Goal: Transaction & Acquisition: Download file/media

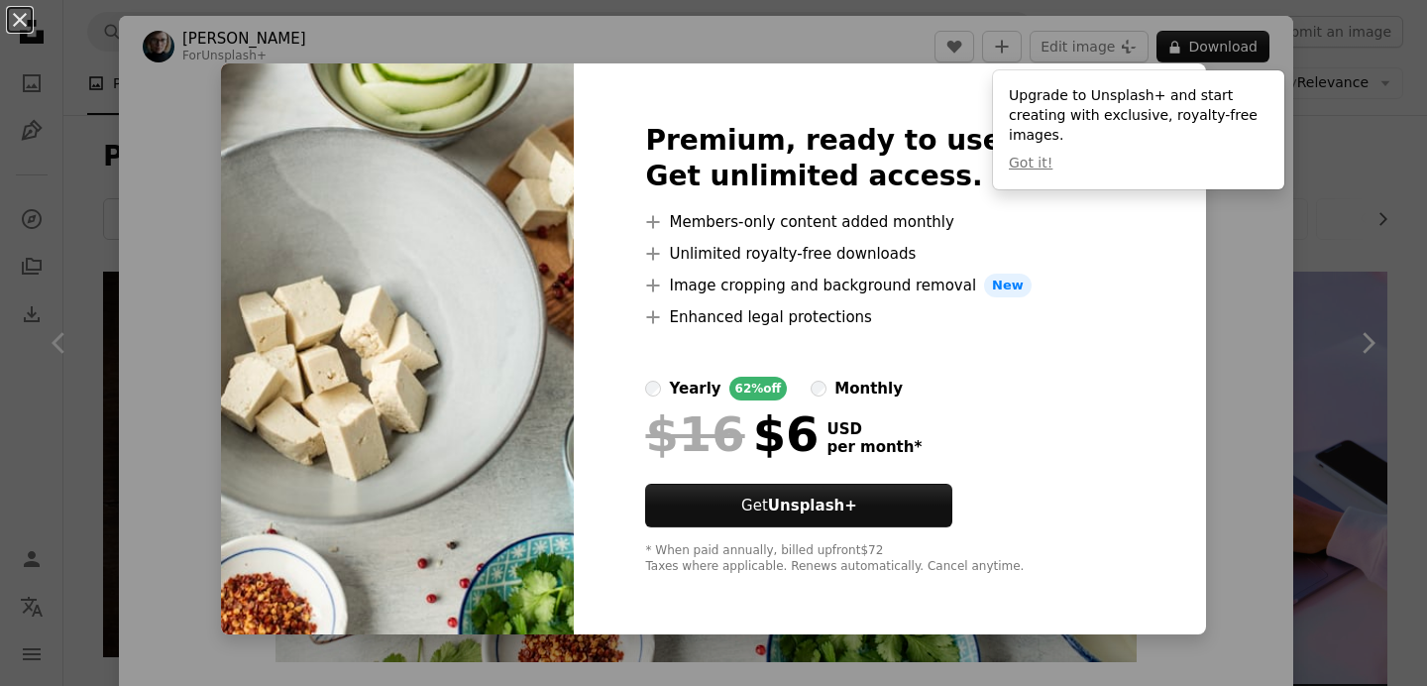
scroll to position [7148, 0]
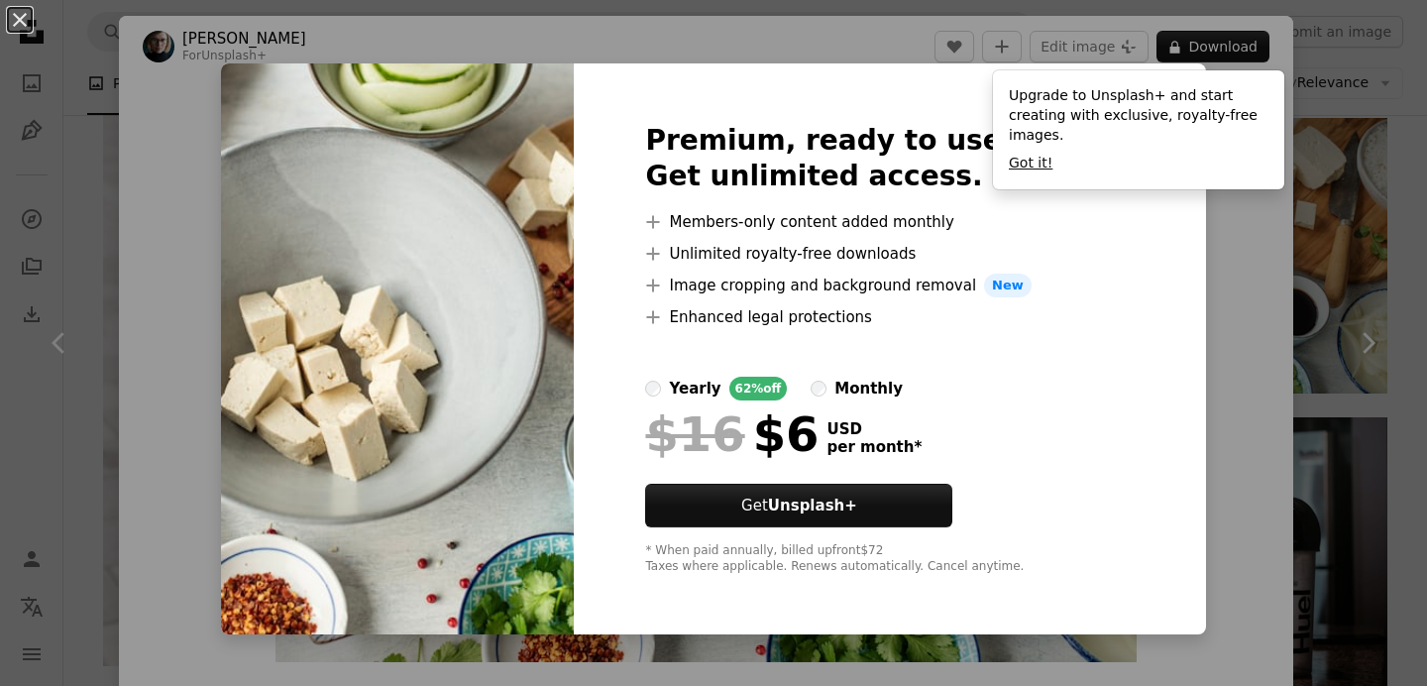
click at [1027, 159] on button "Got it!" at bounding box center [1031, 164] width 44 height 20
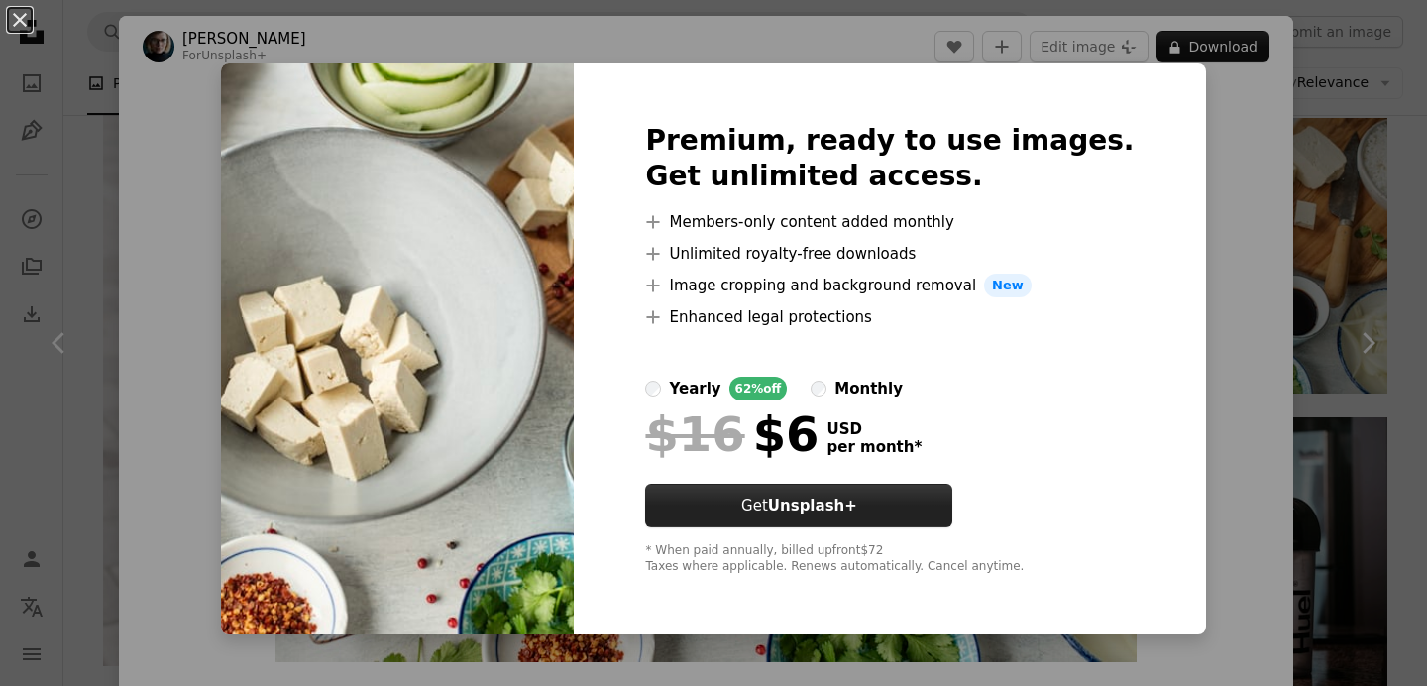
click at [857, 502] on strong "Unsplash+" at bounding box center [812, 505] width 89 height 18
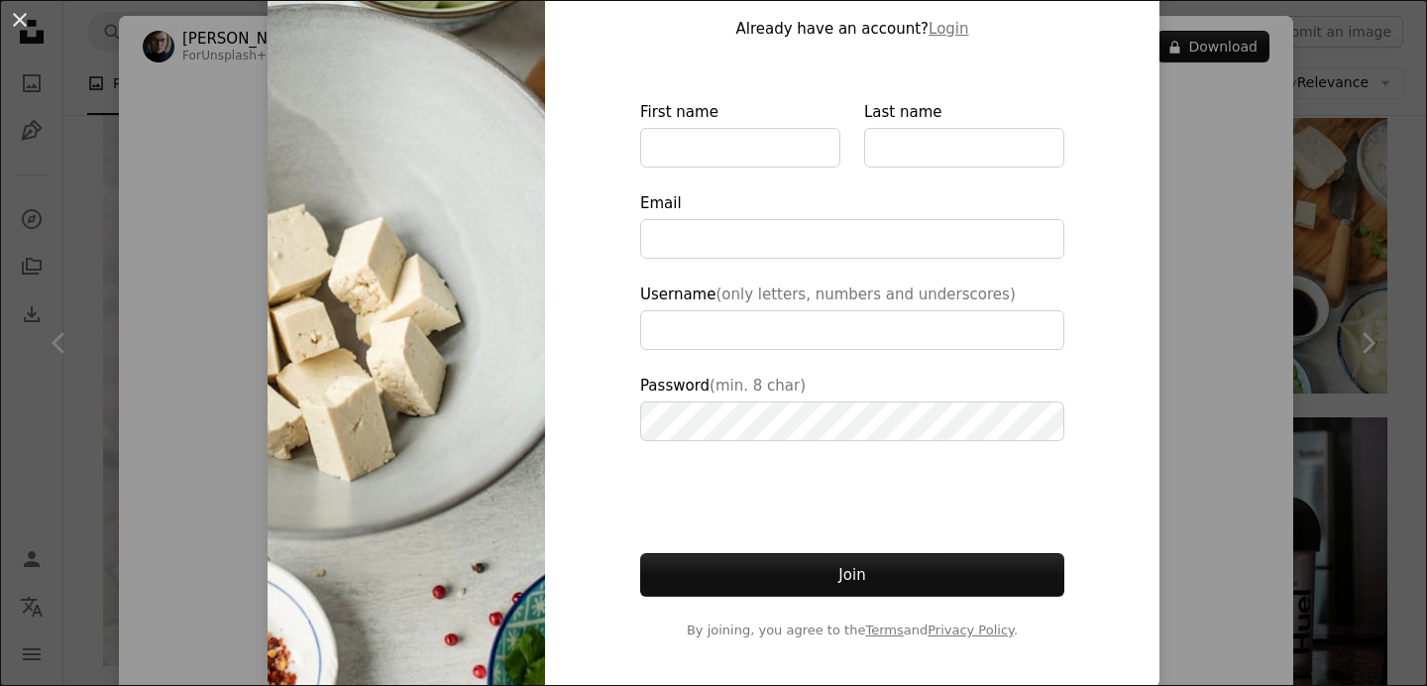
scroll to position [145, 0]
type input "**********"
click at [747, 151] on input "First name" at bounding box center [740, 149] width 200 height 40
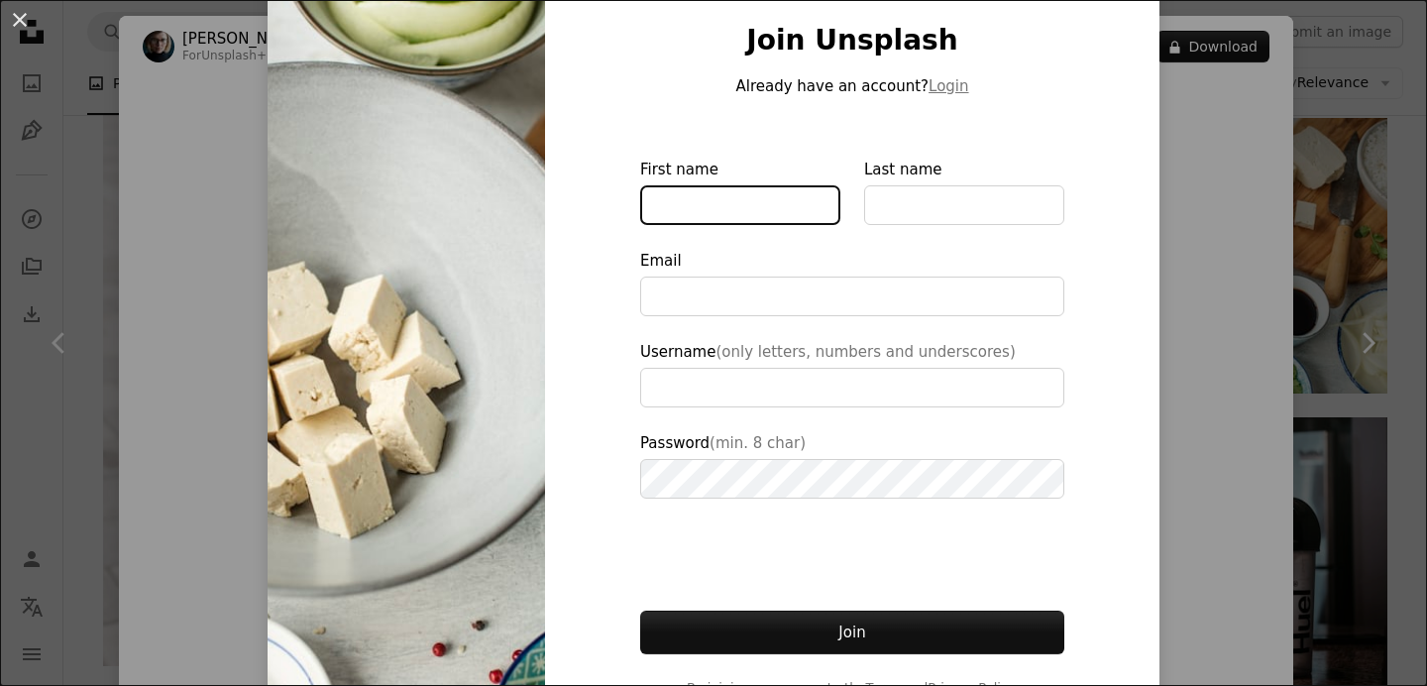
scroll to position [82, 0]
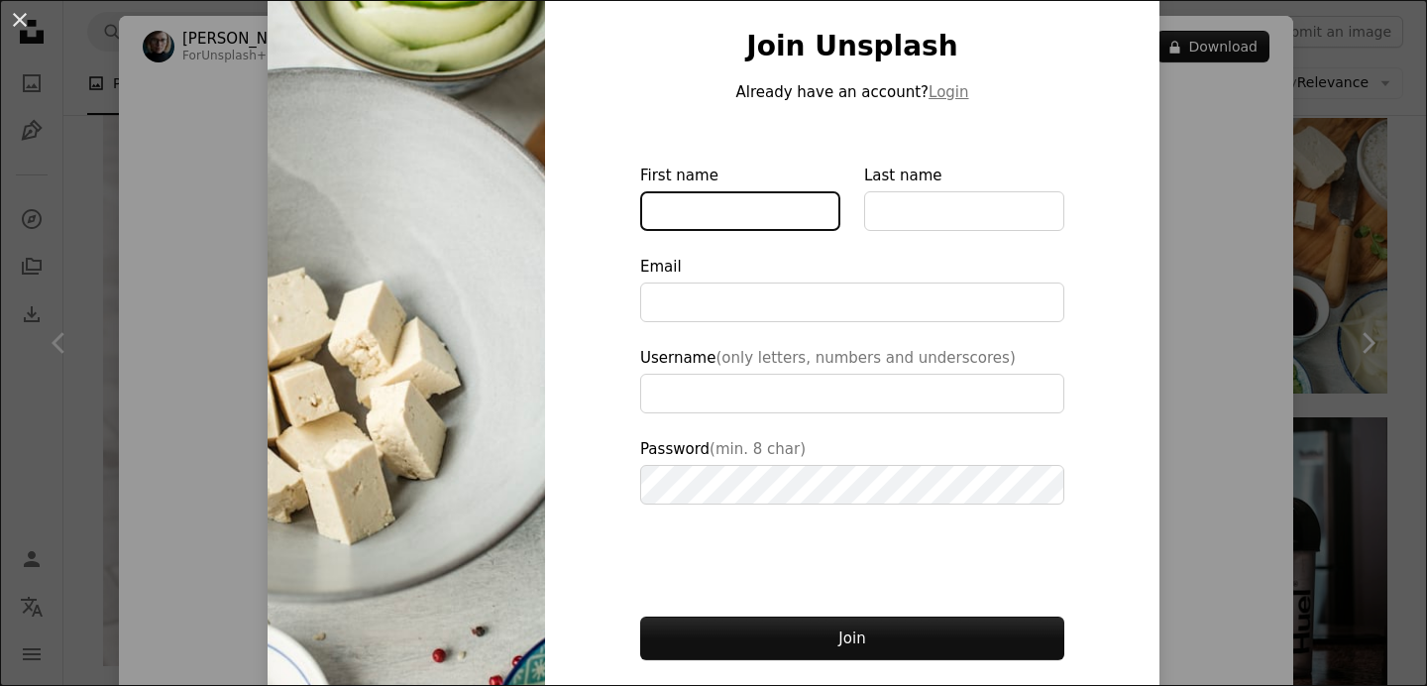
click at [717, 207] on input "First name" at bounding box center [740, 211] width 200 height 40
type input "****"
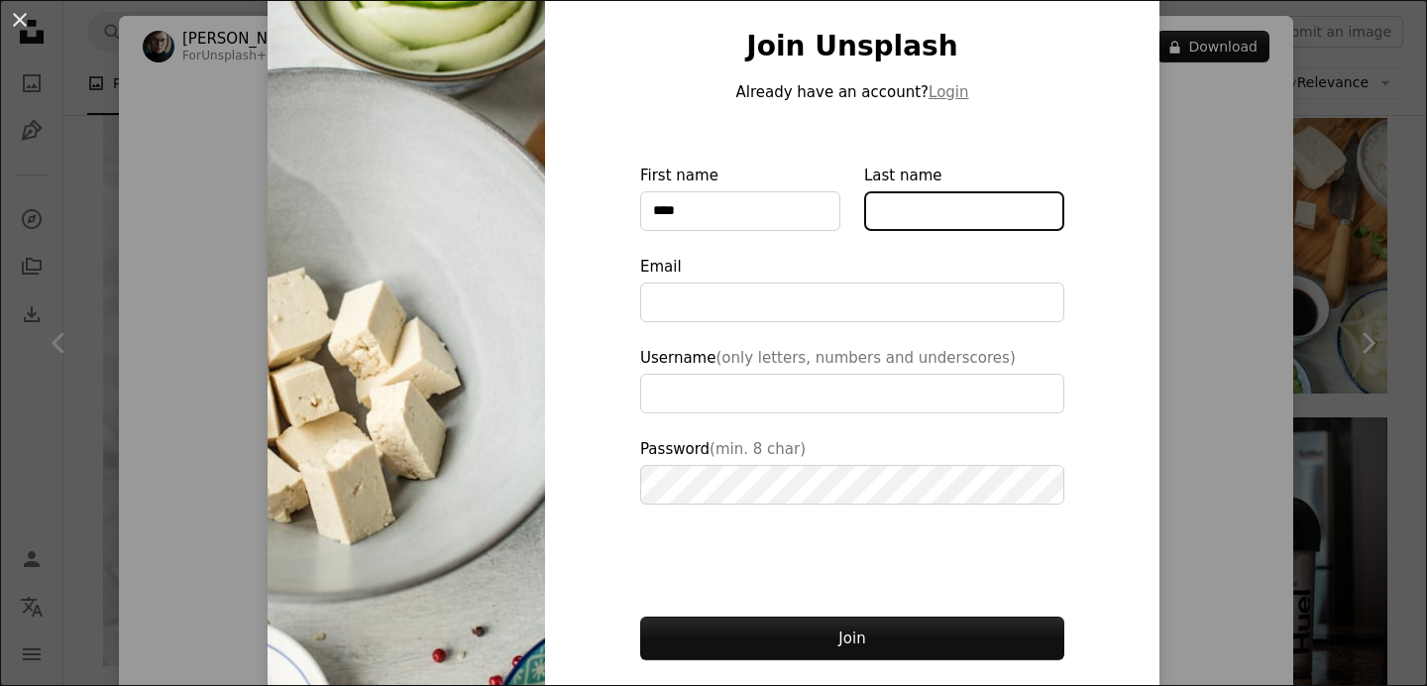
click at [973, 195] on input "Last name" at bounding box center [964, 211] width 200 height 40
type input "******"
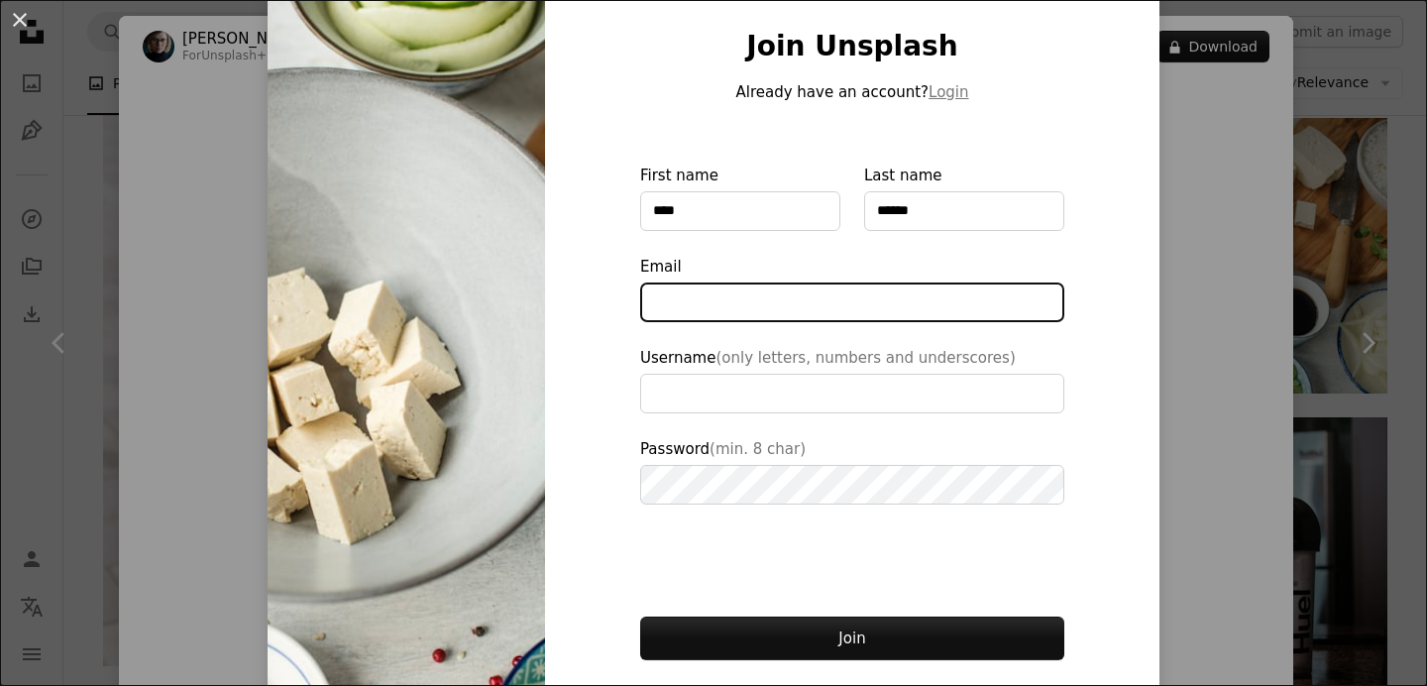
click at [937, 288] on input "Email" at bounding box center [852, 302] width 424 height 40
type input "**********"
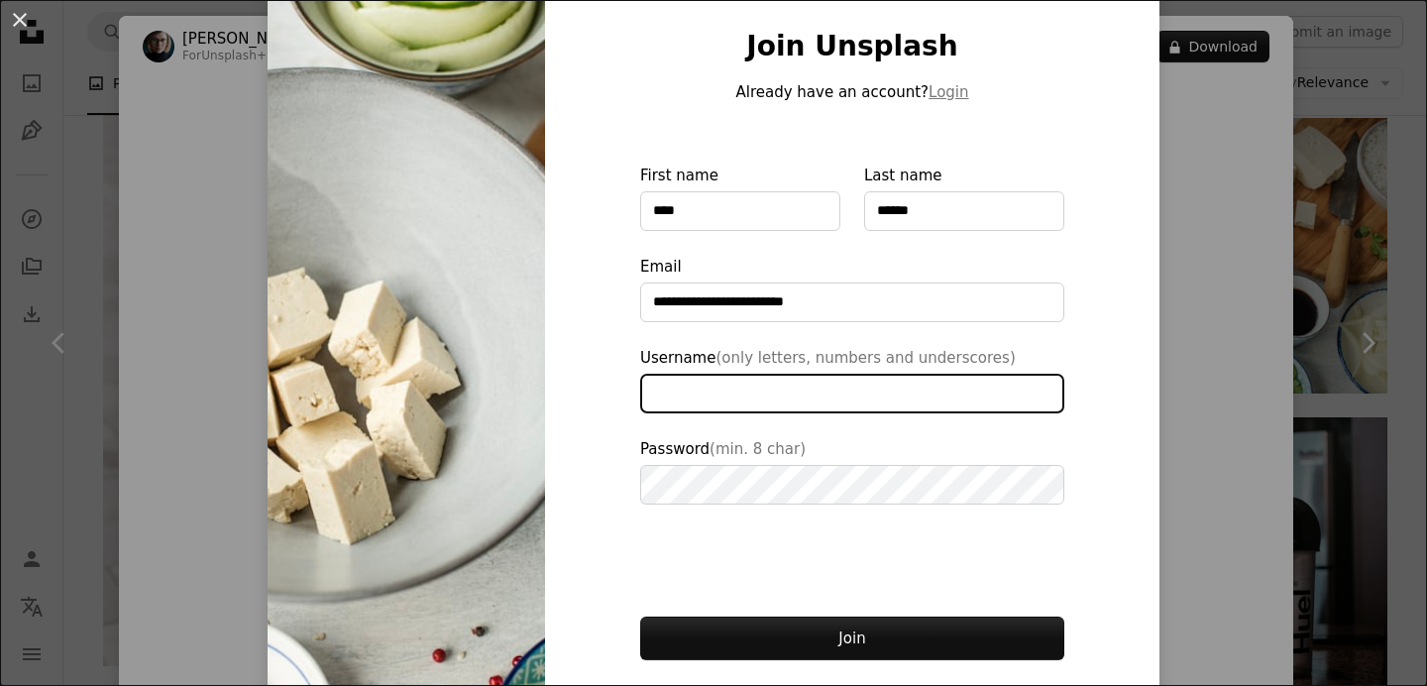
click at [771, 384] on input "Username (only letters, numbers and underscores)" at bounding box center [852, 393] width 424 height 40
type input "****"
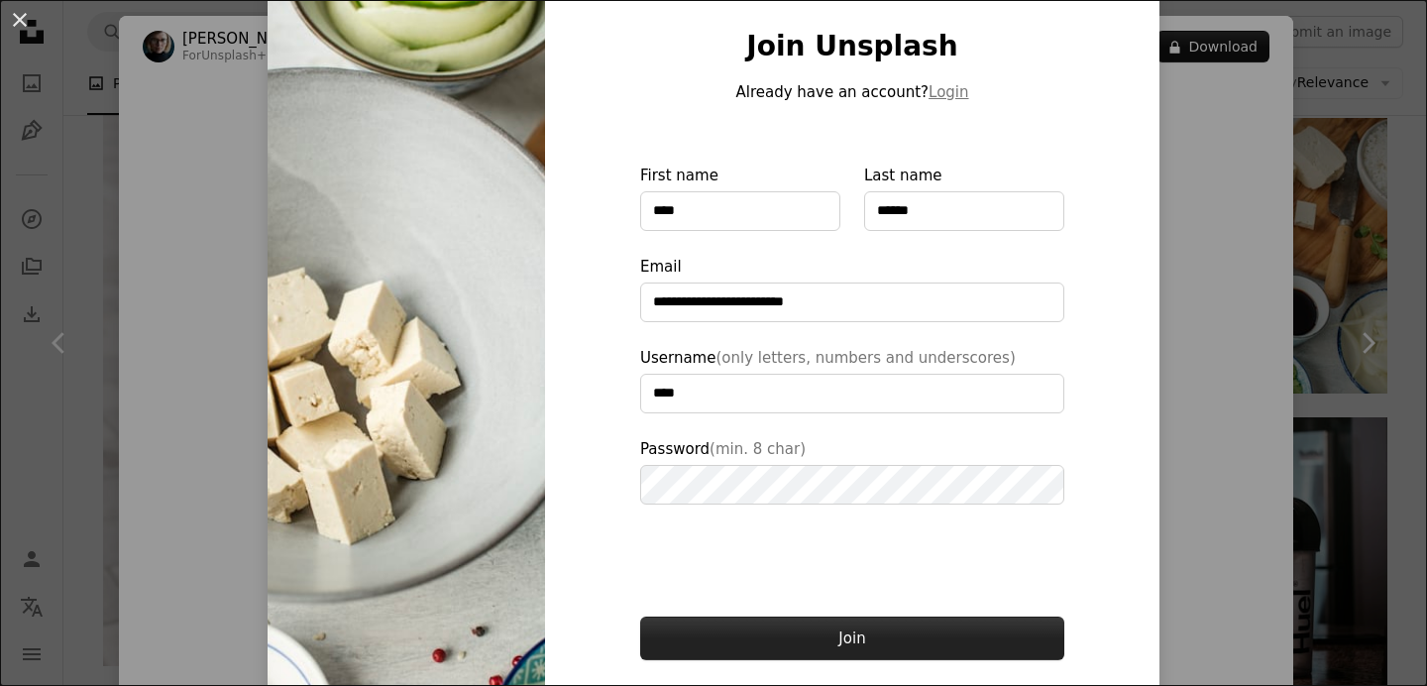
click at [811, 627] on button "Join" at bounding box center [852, 638] width 424 height 44
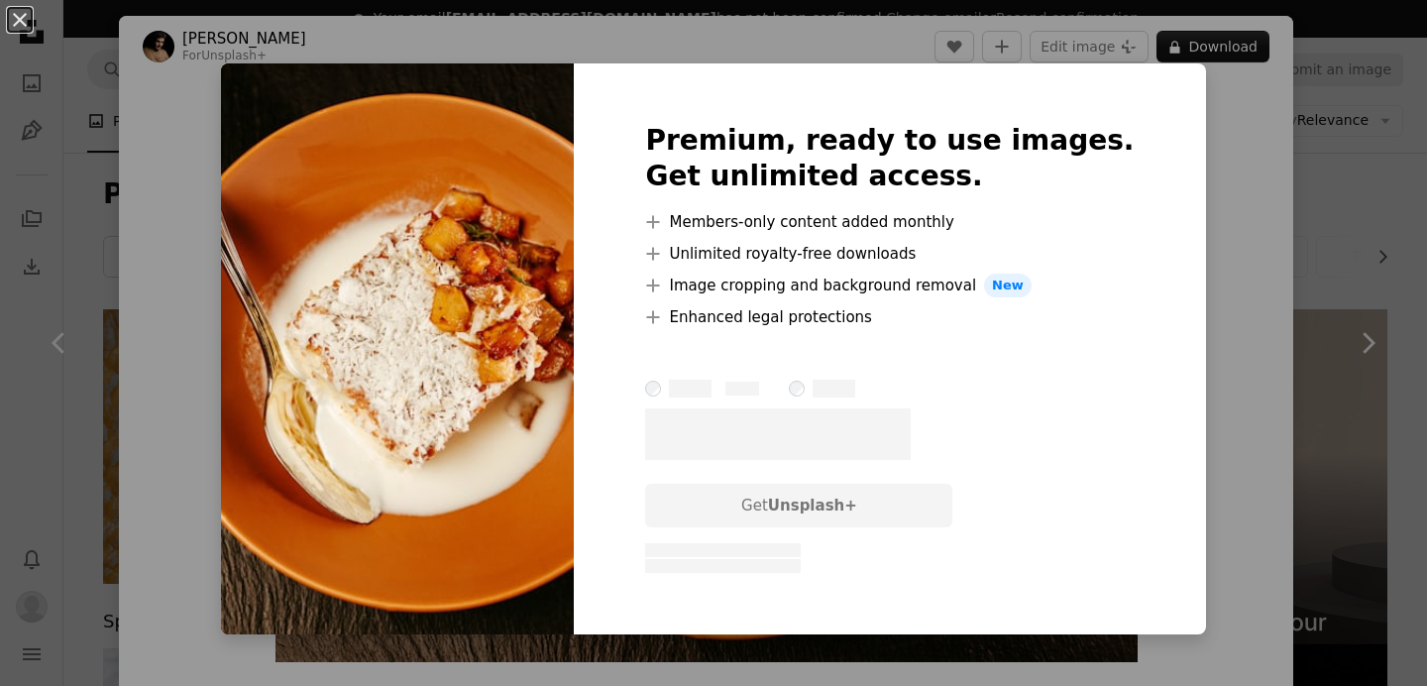
scroll to position [3636, 0]
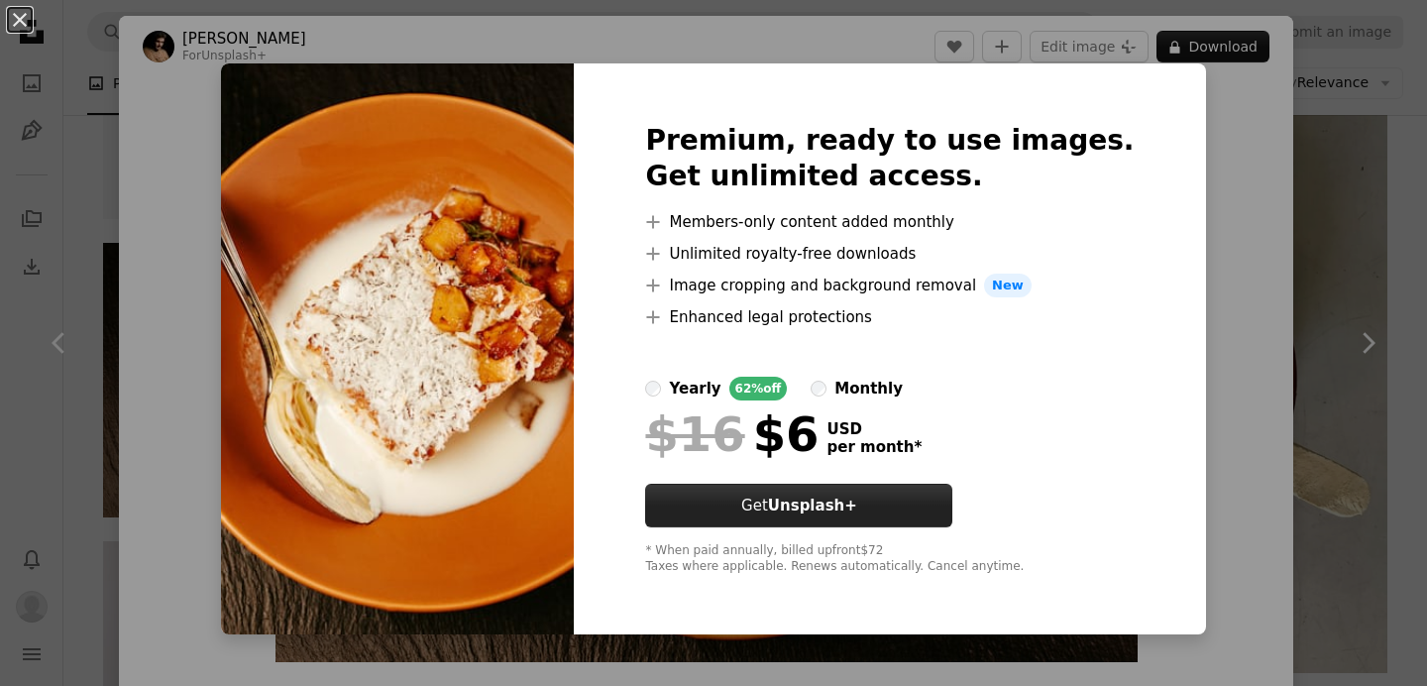
click at [816, 497] on link "Get Unsplash+" at bounding box center [798, 505] width 307 height 44
click at [1360, 400] on div "An X shape Premium, ready to use images. Get unlimited access. A plus sign Memb…" at bounding box center [713, 343] width 1427 height 686
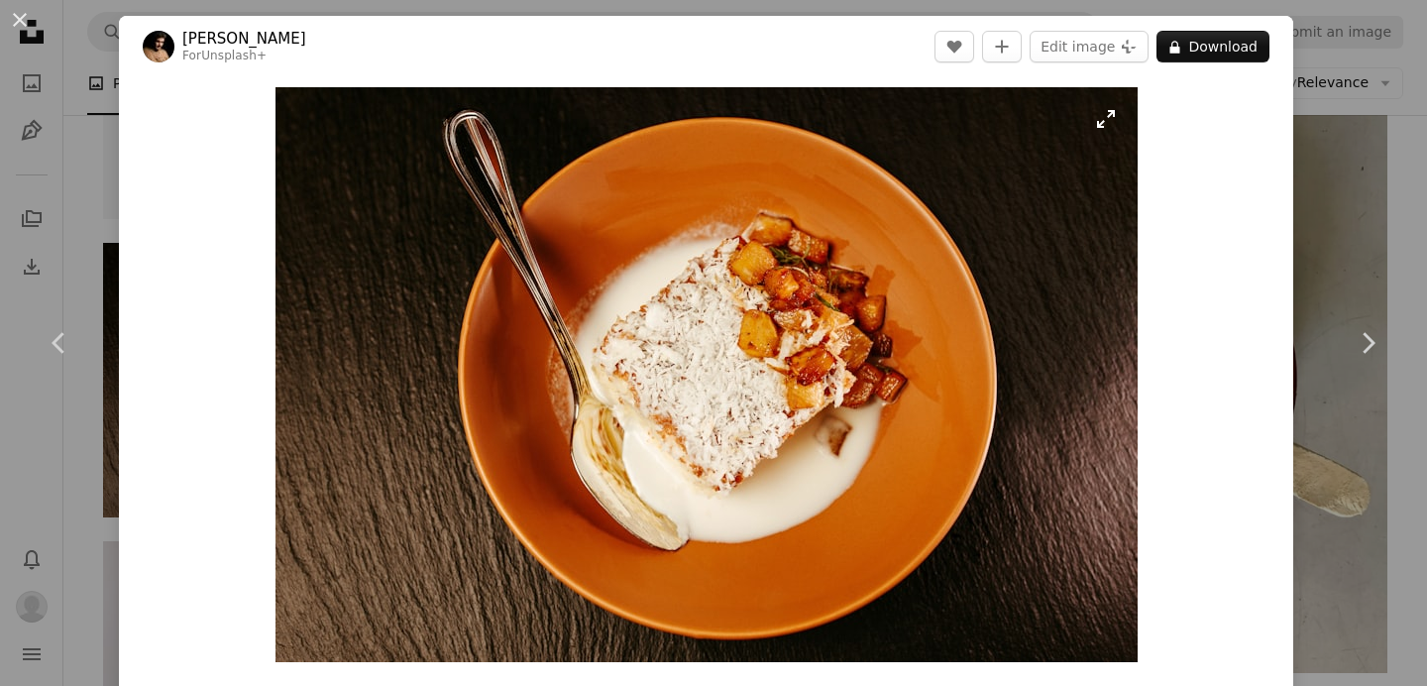
click at [994, 288] on img "Zoom in on this image" at bounding box center [706, 374] width 862 height 575
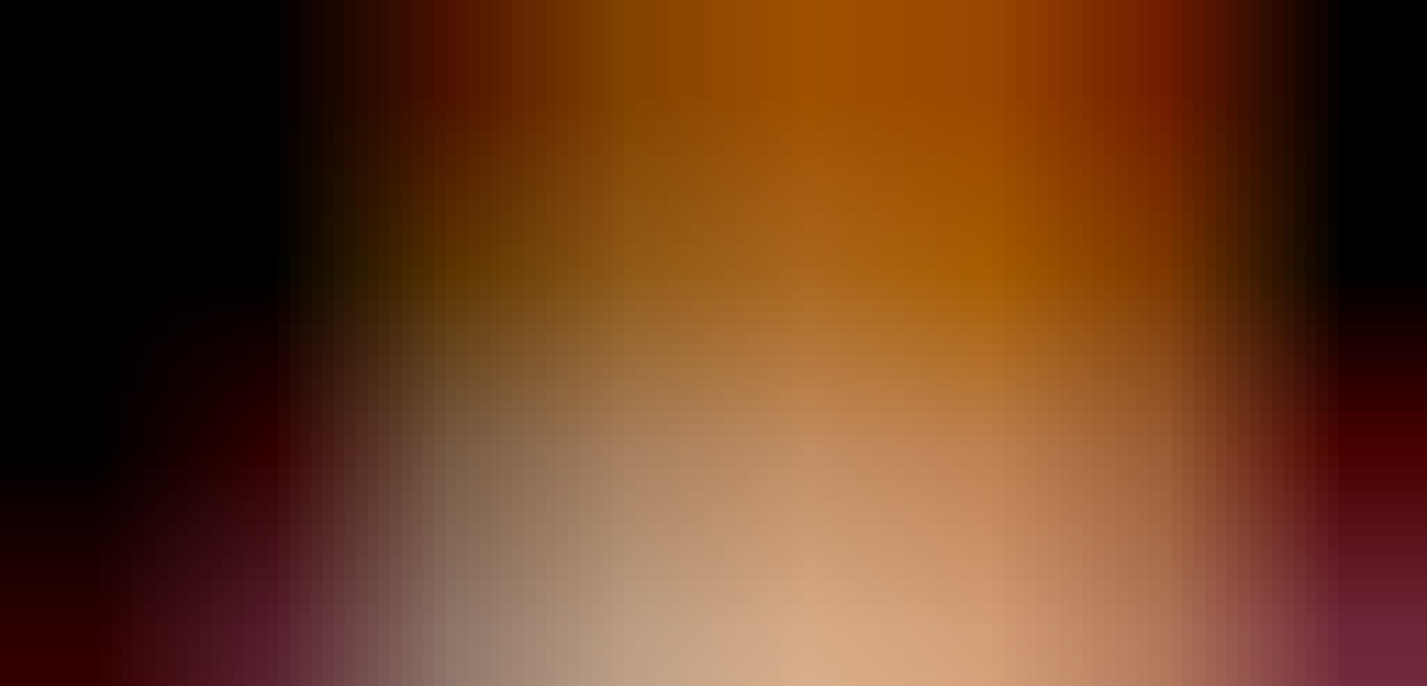
scroll to position [133, 0]
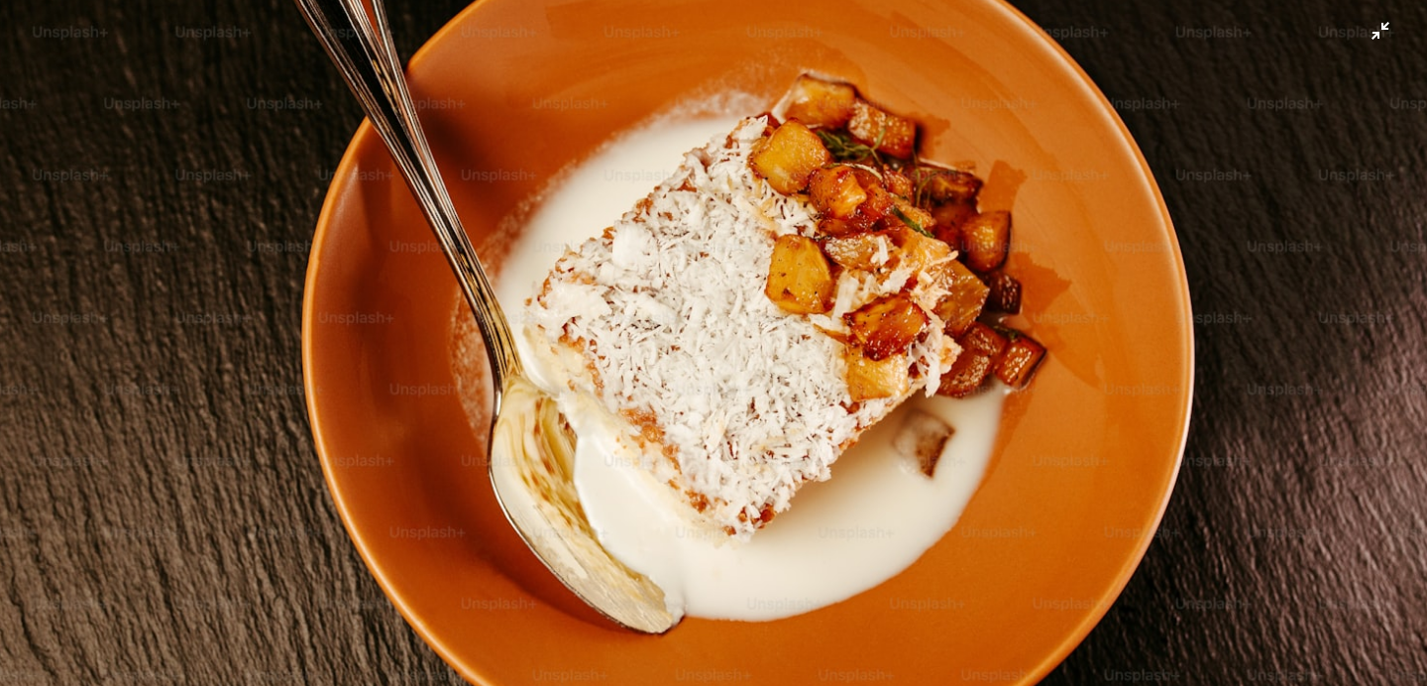
click at [1385, 41] on img "Zoom out on this image" at bounding box center [713, 342] width 1429 height 952
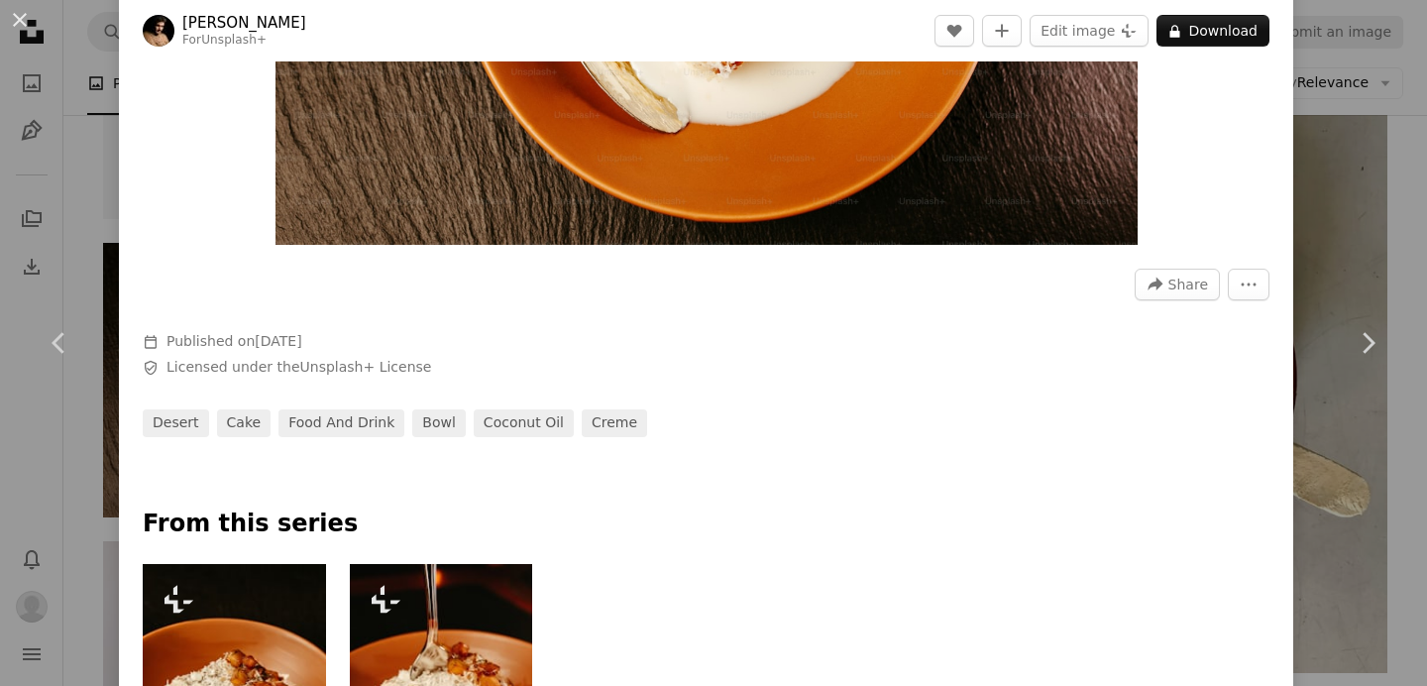
scroll to position [405, 0]
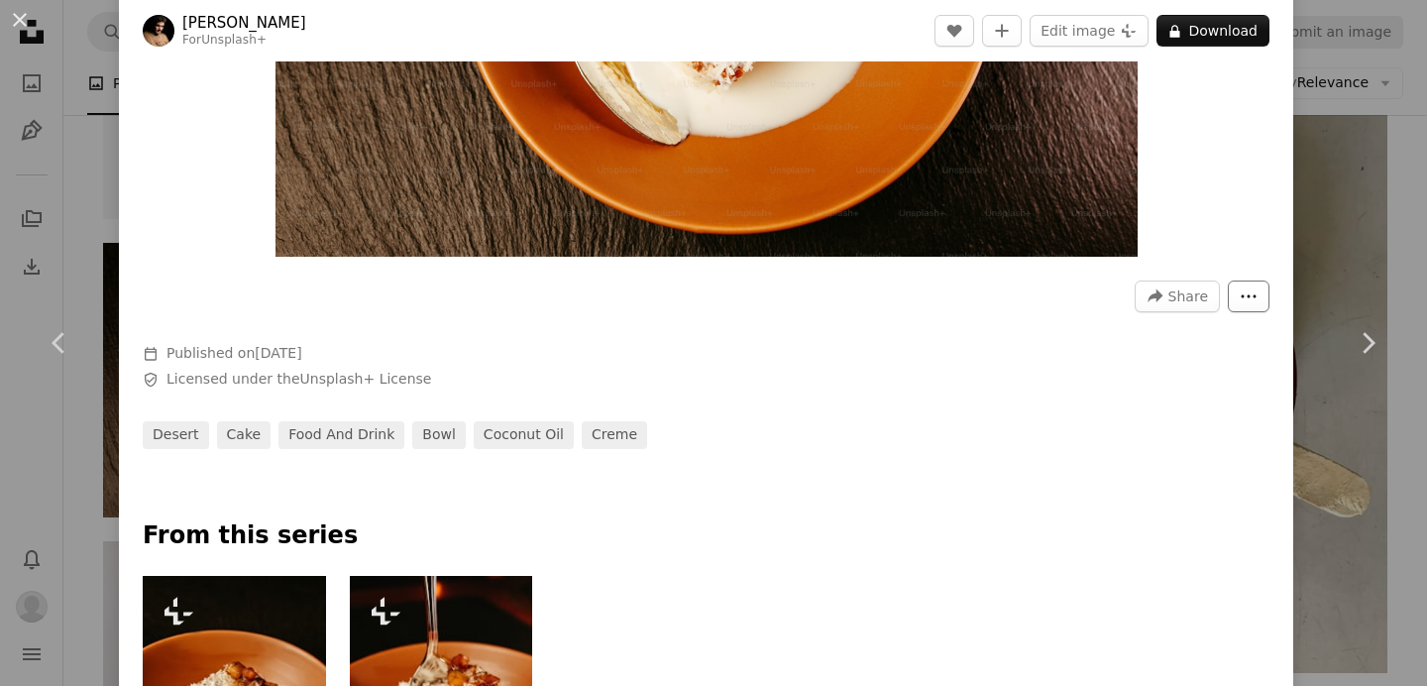
click at [1257, 297] on icon "More Actions" at bounding box center [1248, 296] width 18 height 18
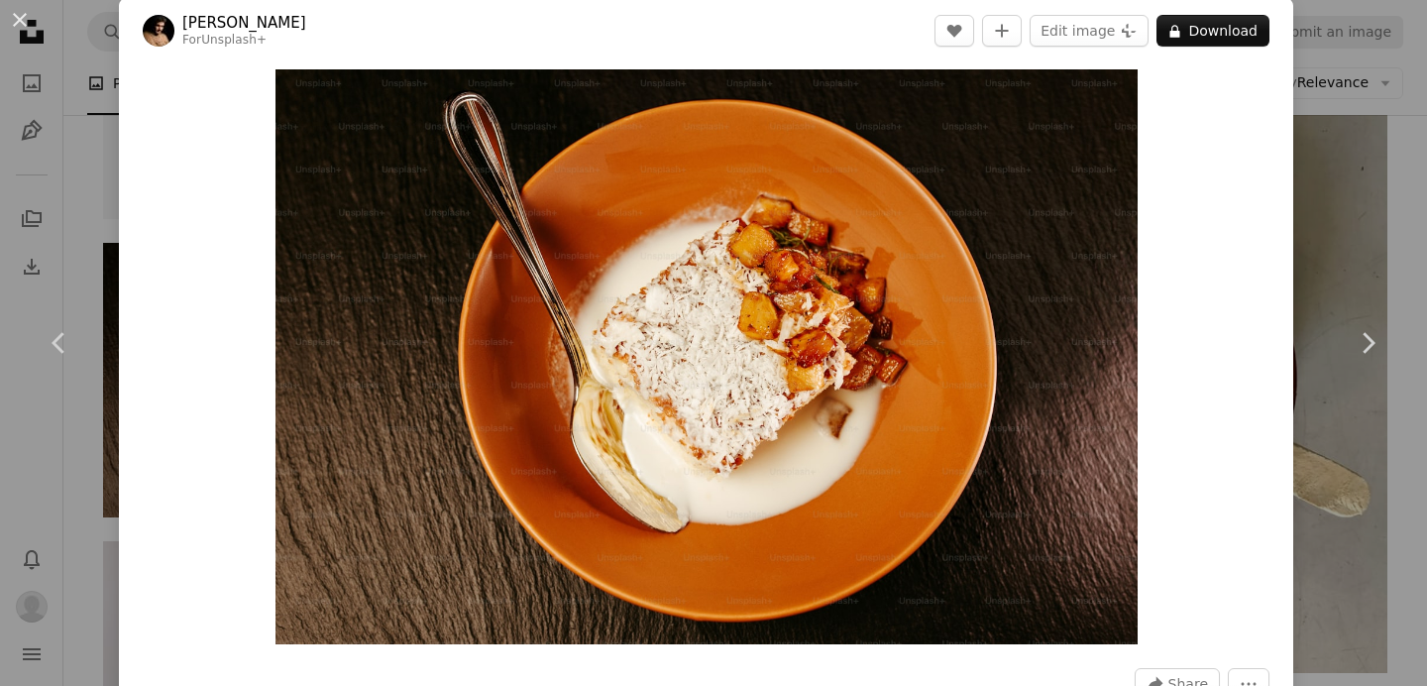
scroll to position [0, 0]
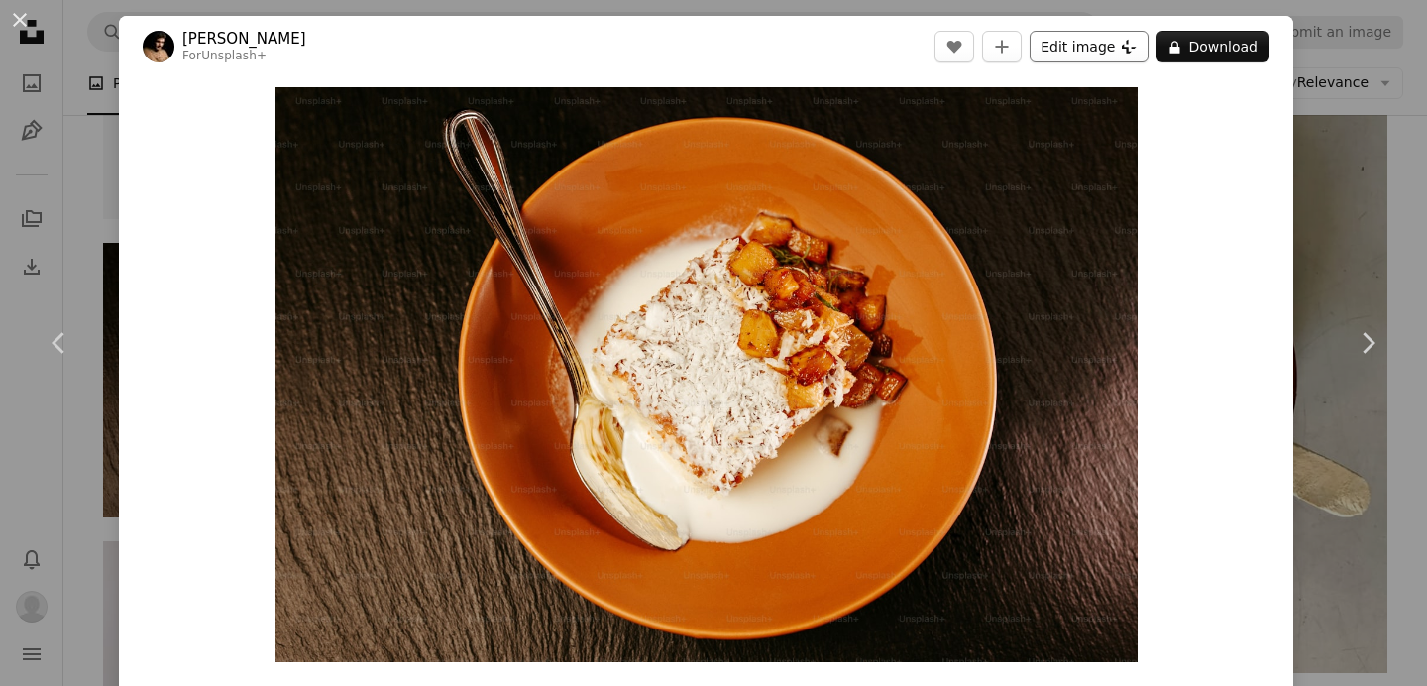
click at [1071, 38] on button "Edit image Plus sign for Unsplash+" at bounding box center [1088, 47] width 119 height 32
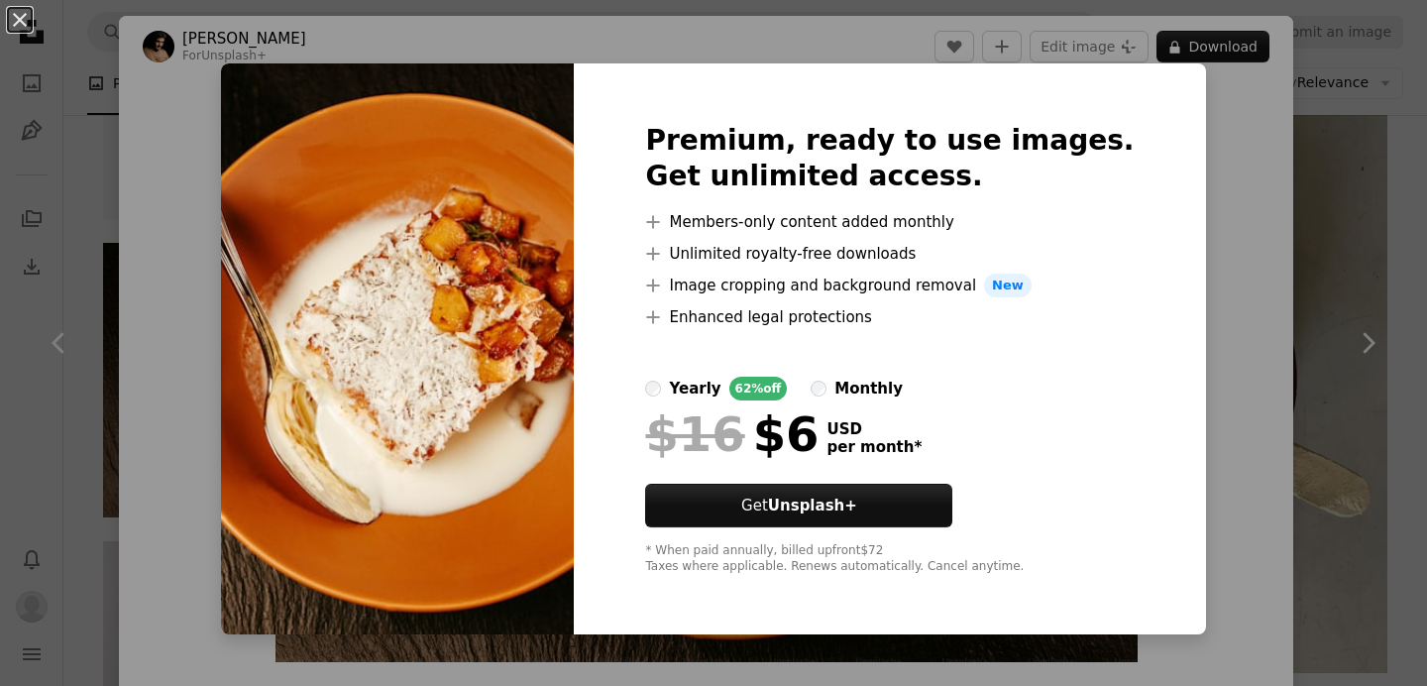
click at [1204, 278] on div "An X shape Premium, ready to use images. Get unlimited access. A plus sign Memb…" at bounding box center [713, 343] width 1427 height 686
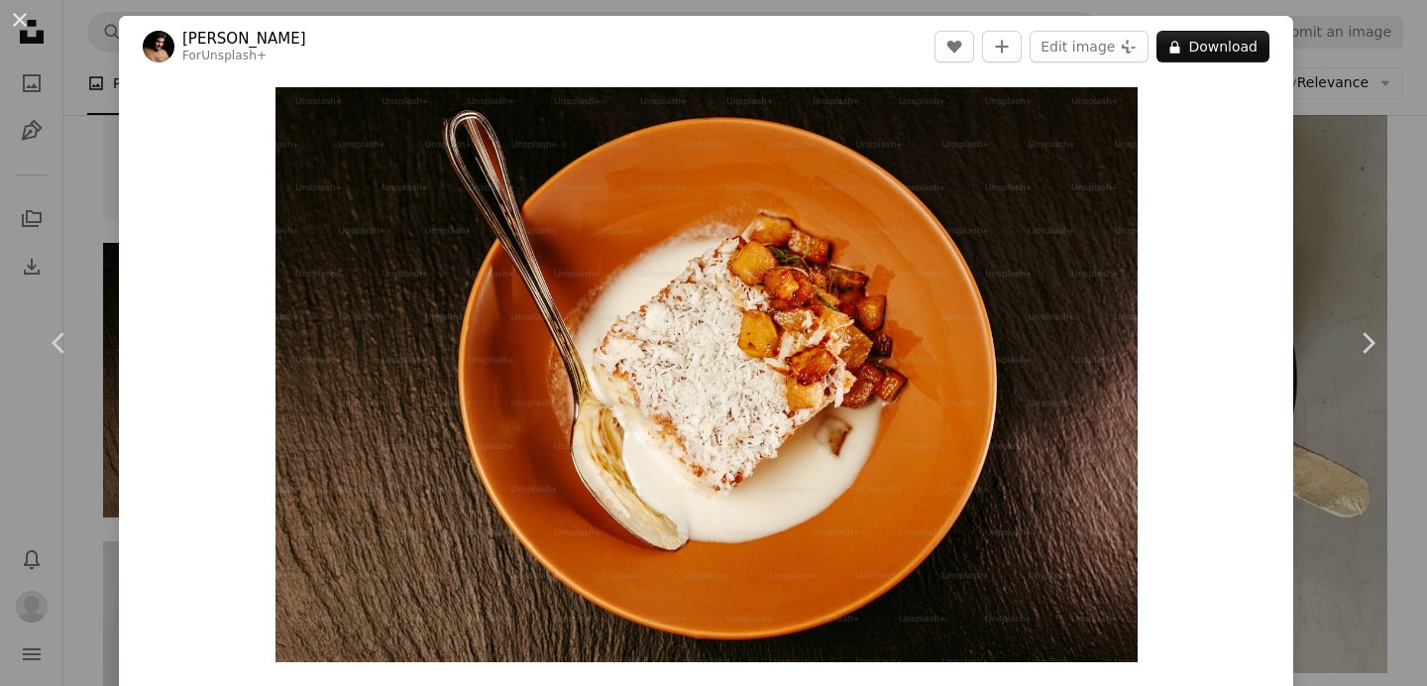
click at [135, 67] on header "Jonathan Borba For Unsplash+ A heart A plus sign Edit image Plus sign for Unspl…" at bounding box center [706, 46] width 1174 height 61
click at [117, 87] on div "An X shape Chevron left Chevron right Jonathan Borba For Unsplash+ A heart A pl…" at bounding box center [713, 343] width 1427 height 686
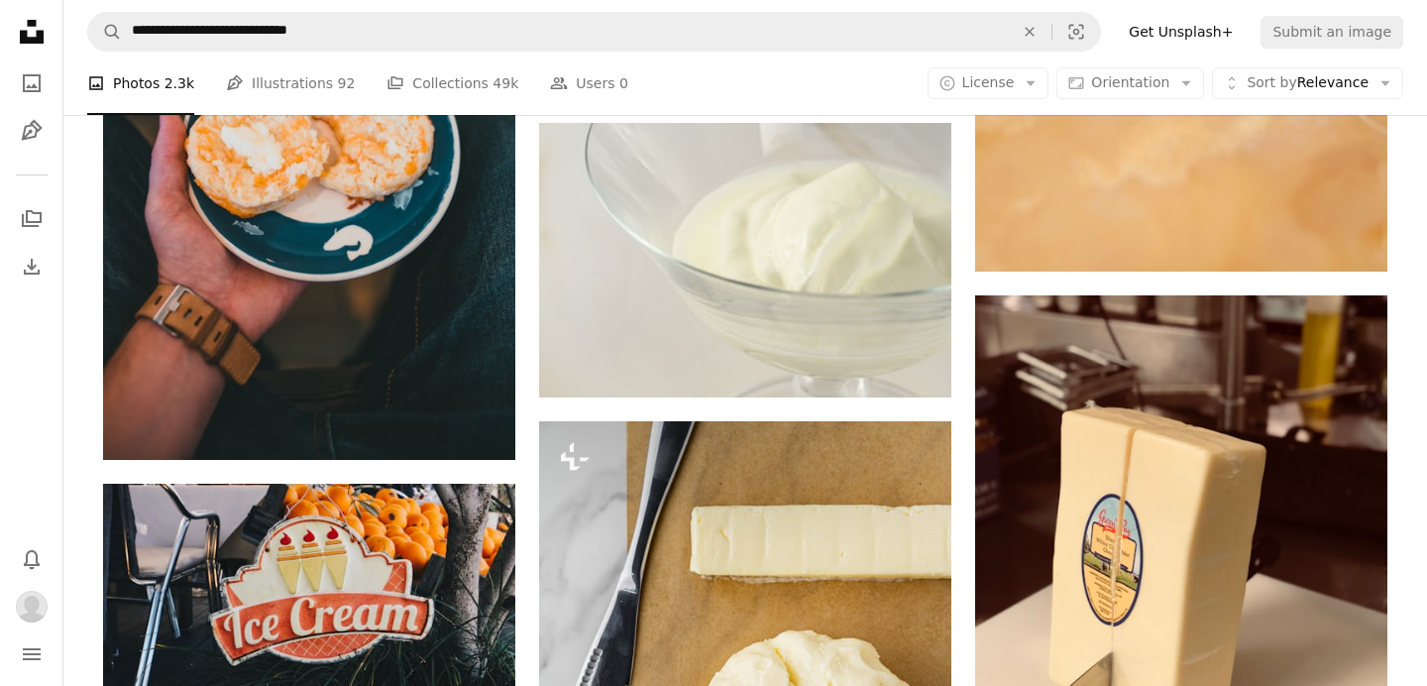
scroll to position [4962, 0]
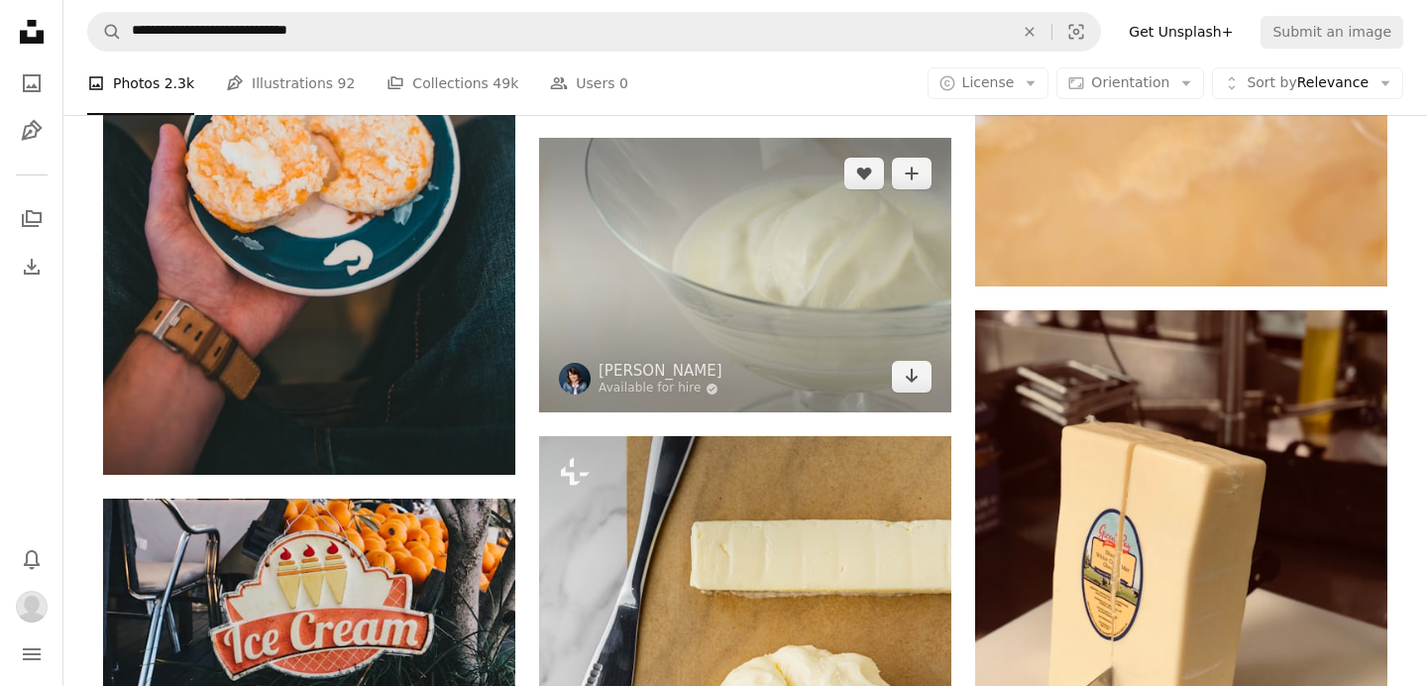
click at [731, 188] on img at bounding box center [745, 275] width 412 height 274
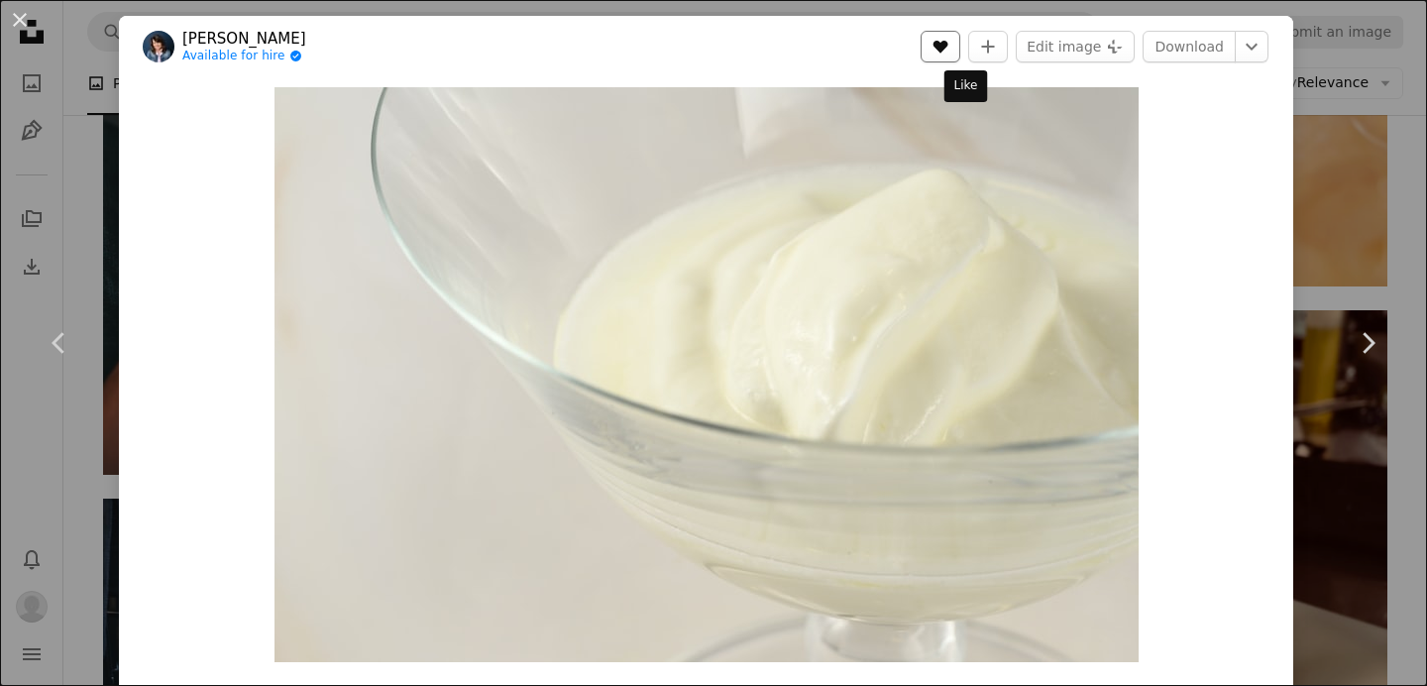
click at [948, 52] on icon "A heart" at bounding box center [940, 47] width 16 height 16
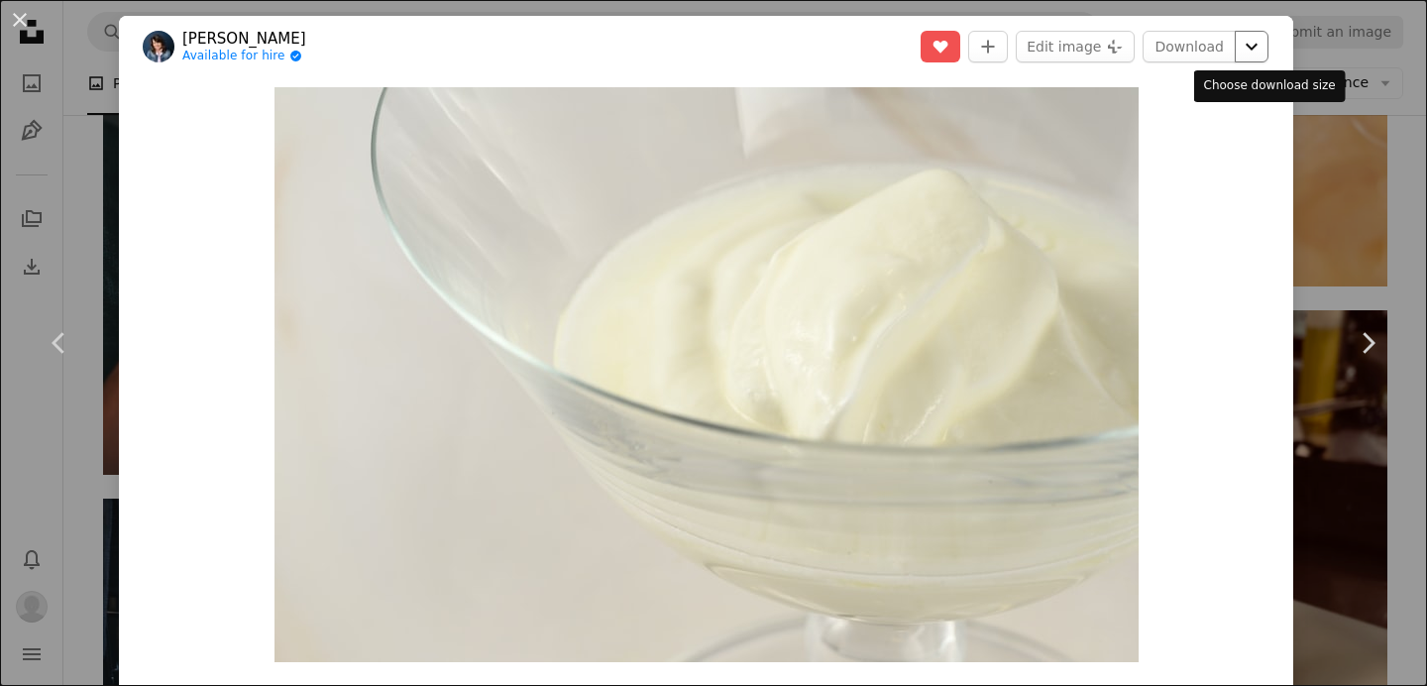
click at [1262, 48] on icon "Chevron down" at bounding box center [1251, 47] width 32 height 24
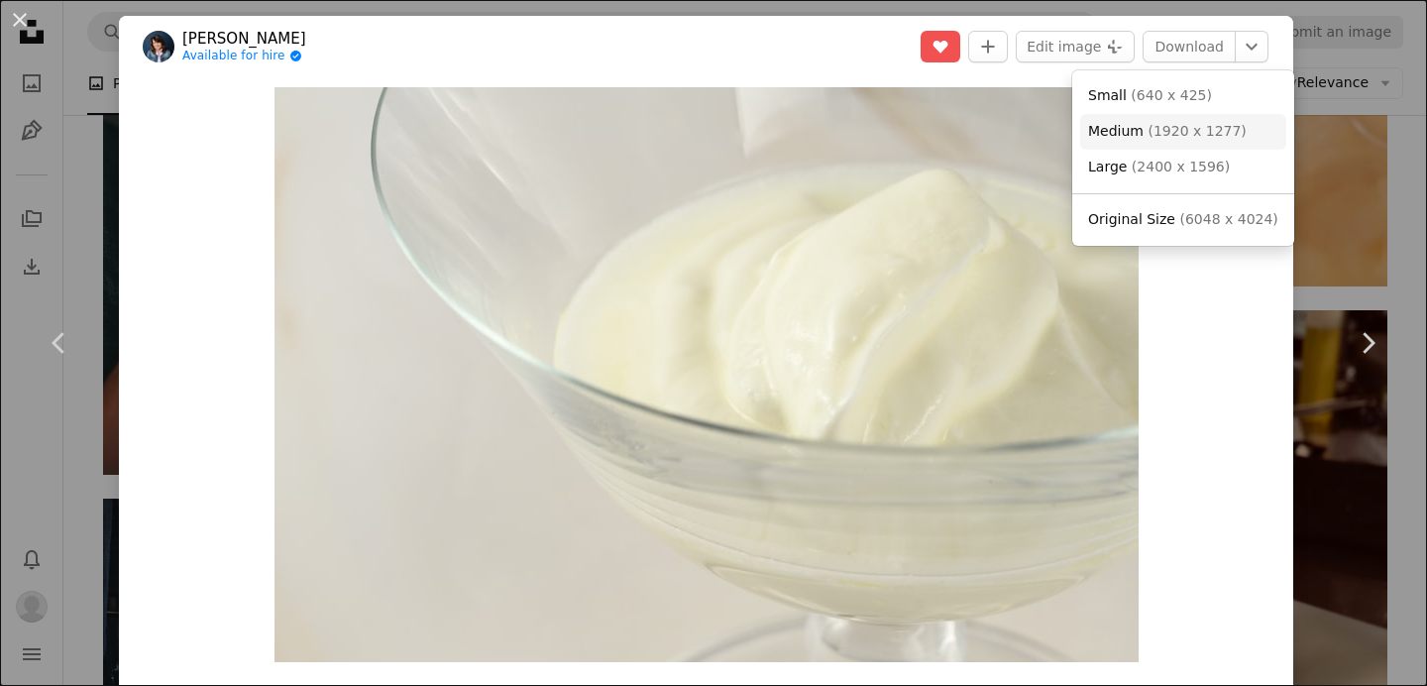
click at [1223, 124] on span "( 1920 x 1277 )" at bounding box center [1196, 131] width 98 height 16
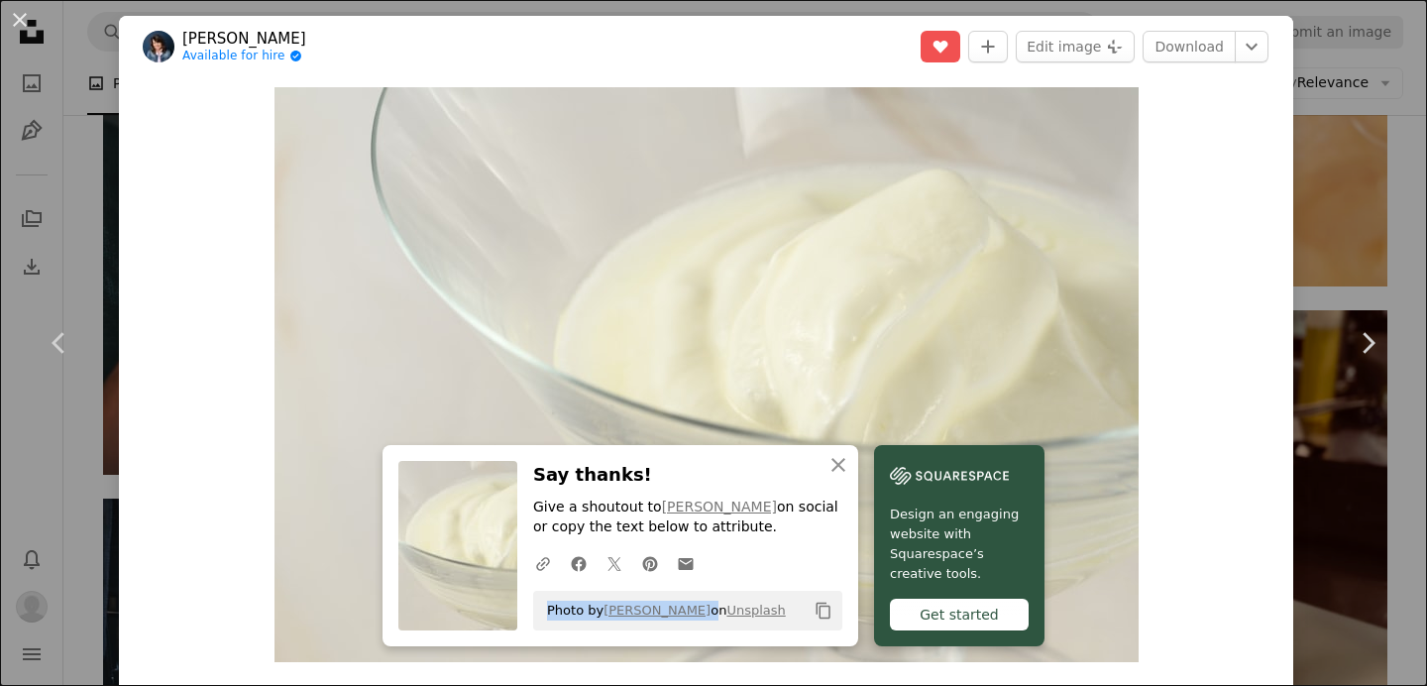
drag, startPoint x: 698, startPoint y: 612, endPoint x: 536, endPoint y: 611, distance: 162.5
click at [536, 611] on div "Photo by Jana Ohajdova on Unsplash Copy content" at bounding box center [687, 610] width 309 height 40
copy span "Photo by Jana Ohajdova"
click at [1277, 6] on div "An X shape Chevron left Chevron right Jana Ohajdova Available for hire A checkm…" at bounding box center [713, 343] width 1427 height 686
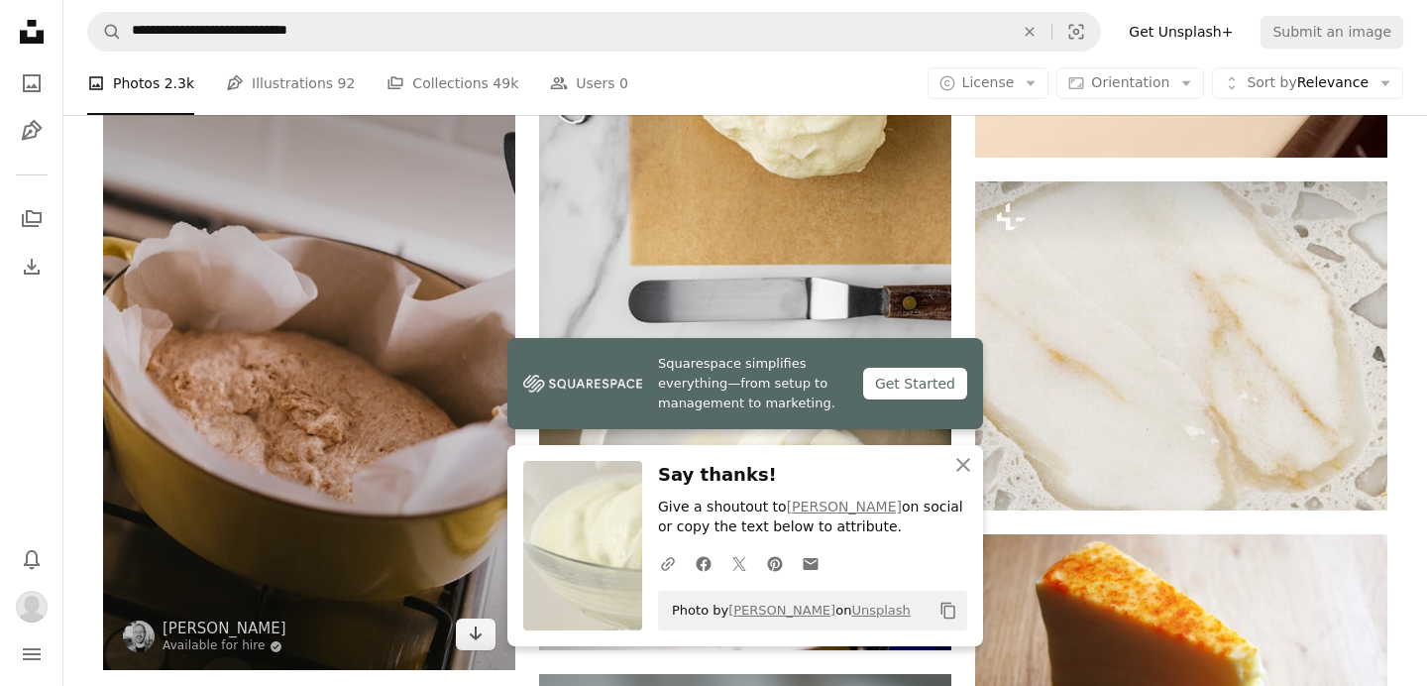
scroll to position [5693, 0]
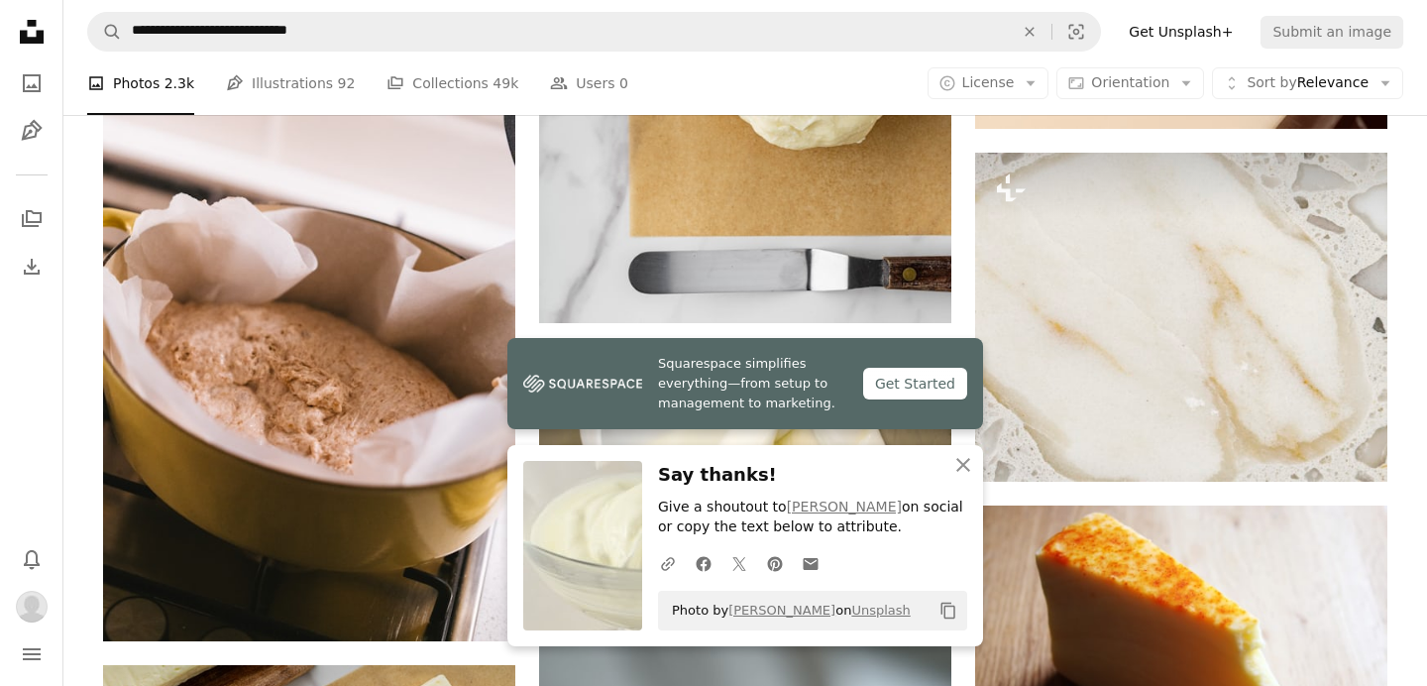
click at [863, 72] on div "A photo Photos 2.3k Pen Tool Illustrations 92 A stack of folders Collections 49…" at bounding box center [745, 83] width 1316 height 63
click at [965, 469] on icon "An X shape" at bounding box center [963, 465] width 24 height 24
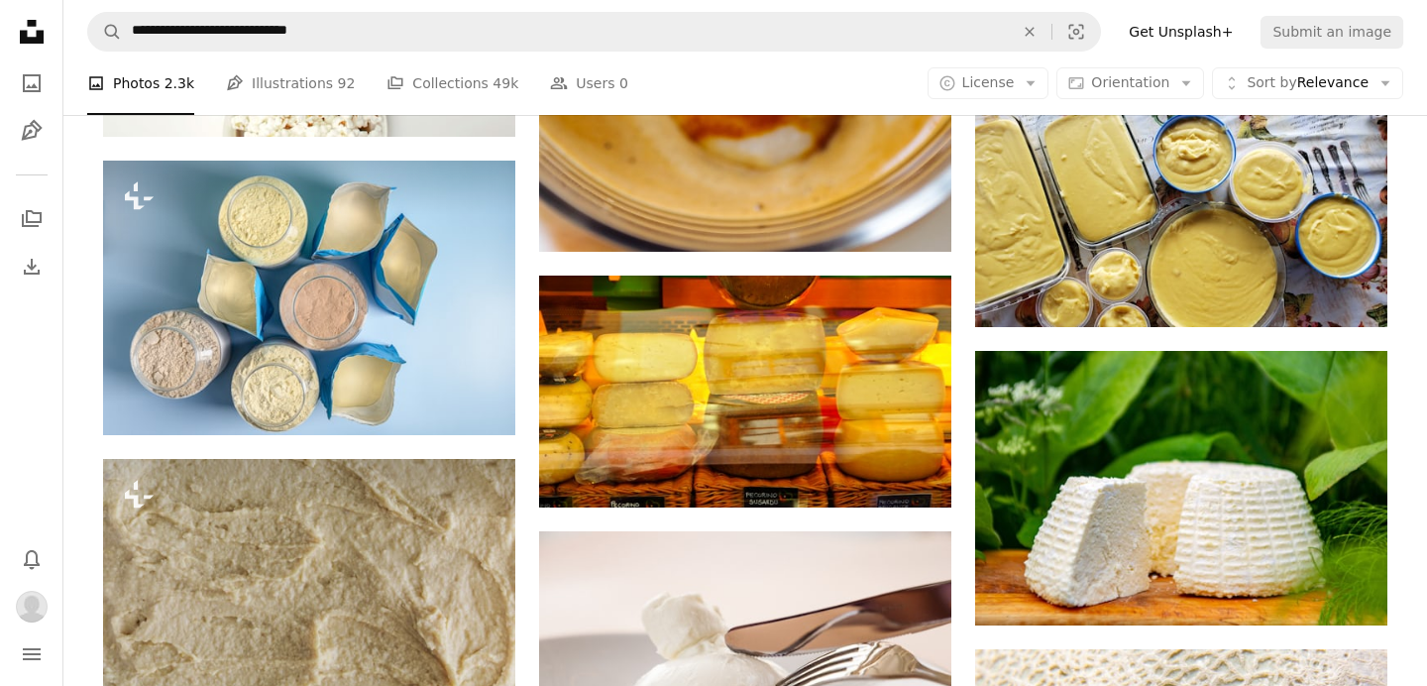
scroll to position [7603, 0]
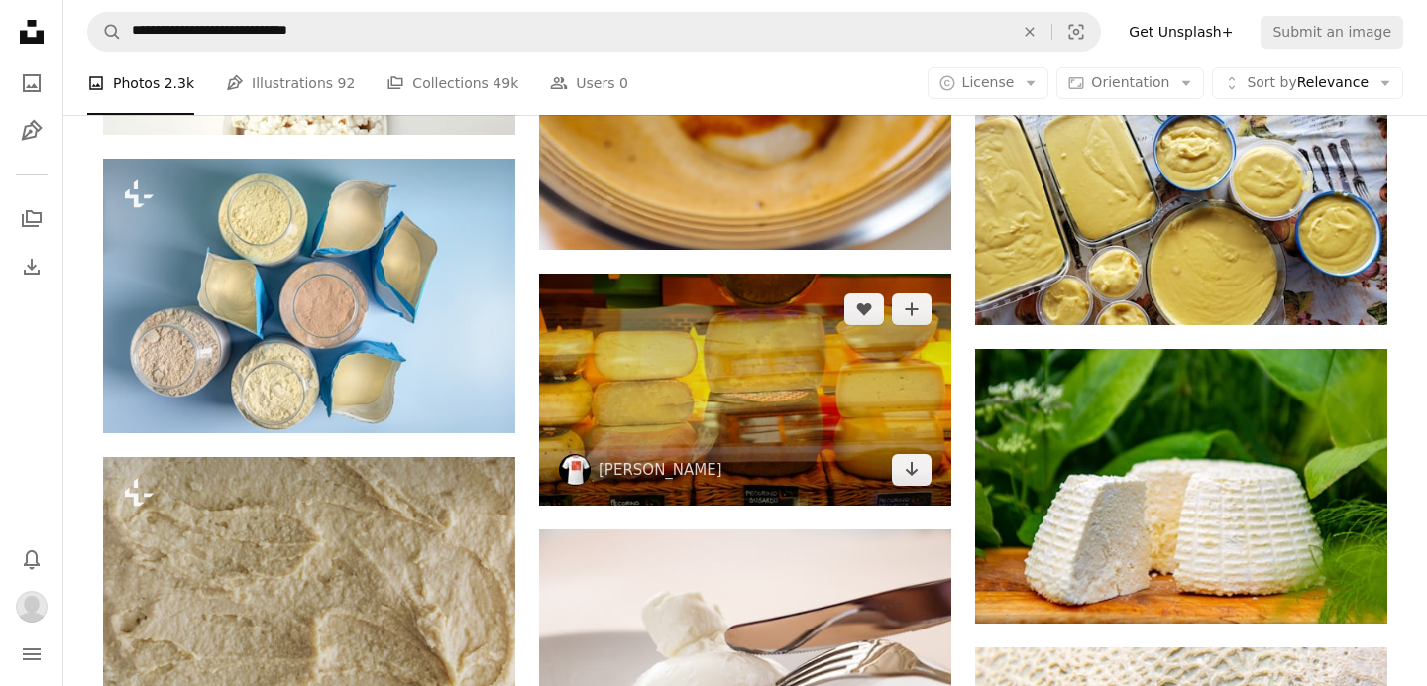
click at [706, 409] on img at bounding box center [745, 389] width 412 height 232
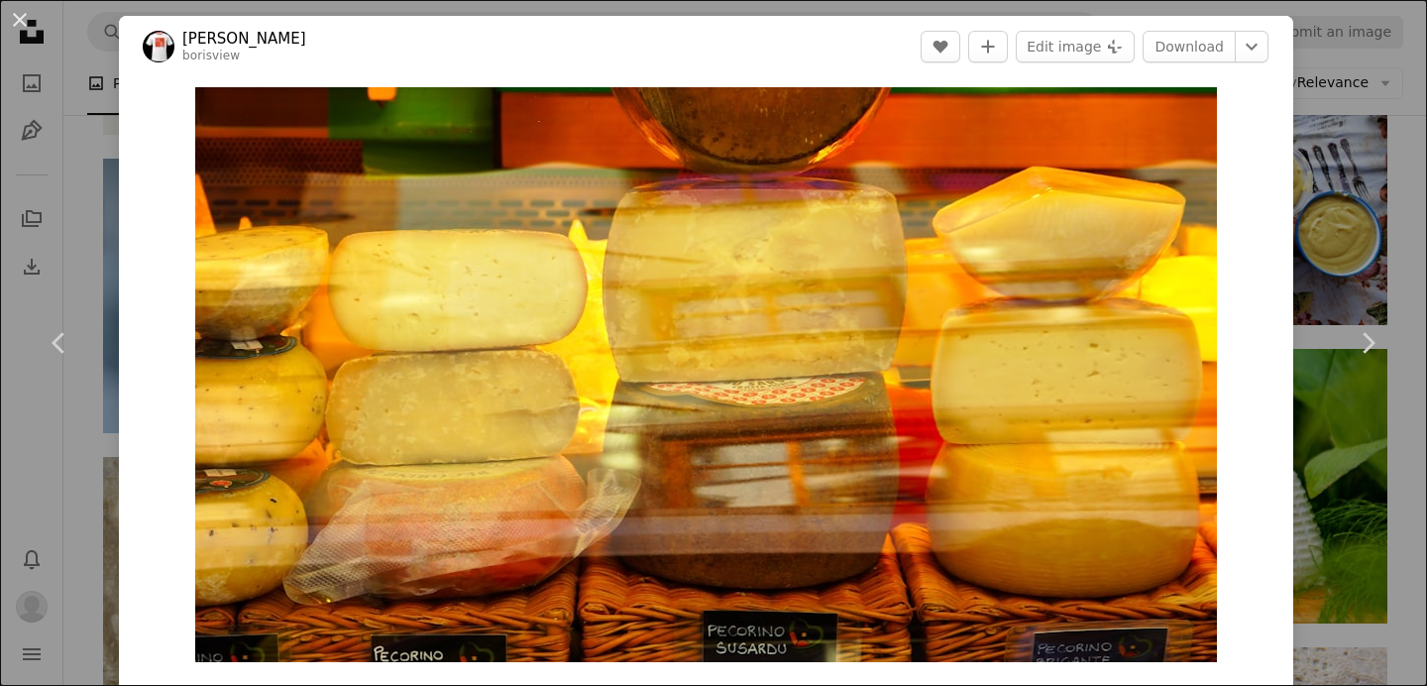
click at [1360, 159] on div "An X shape Chevron left Chevron right boris misevic borisview A heart A plus si…" at bounding box center [713, 343] width 1427 height 686
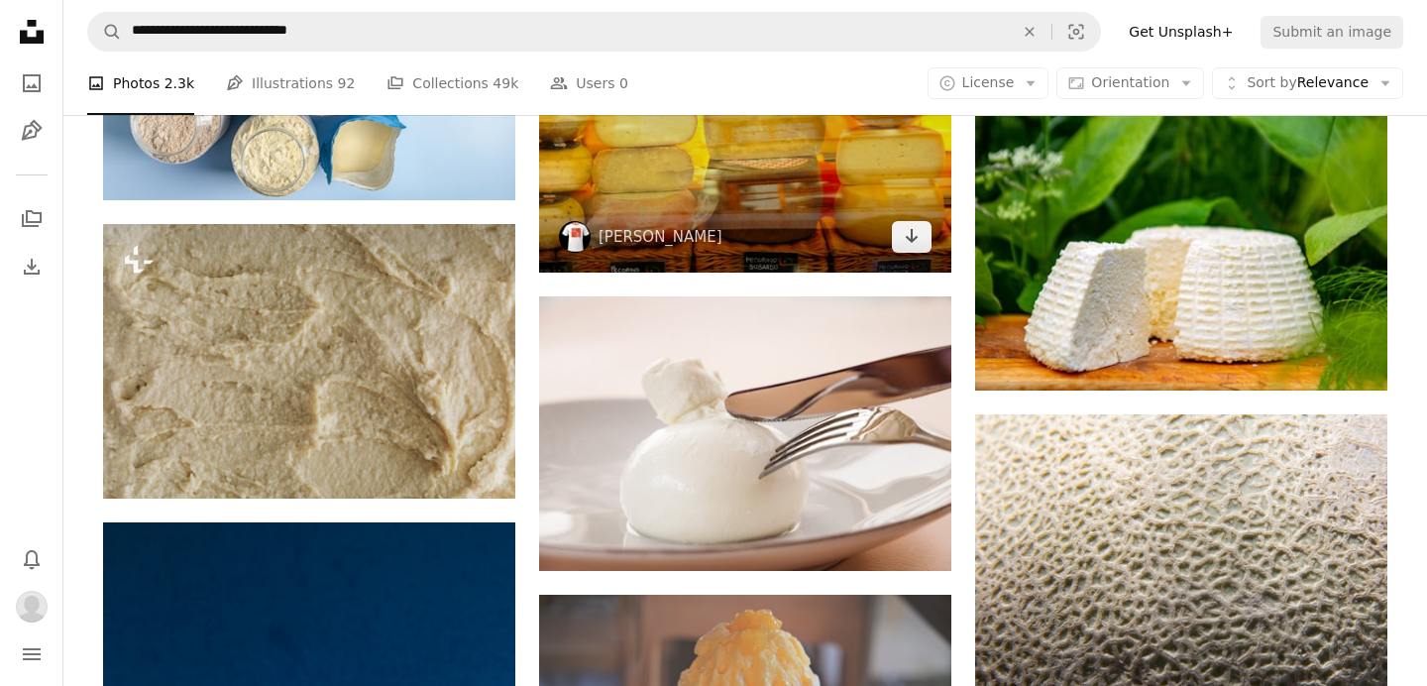
scroll to position [7844, 0]
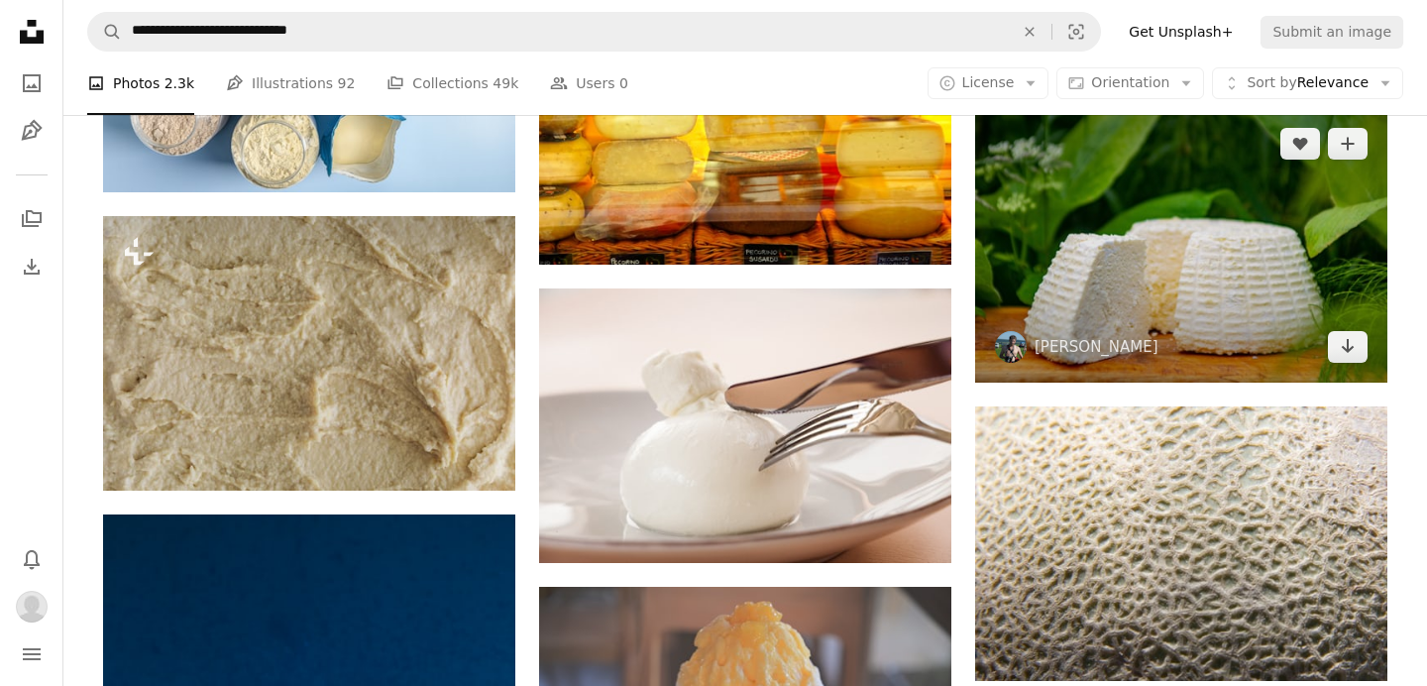
click at [1065, 307] on img at bounding box center [1181, 245] width 412 height 274
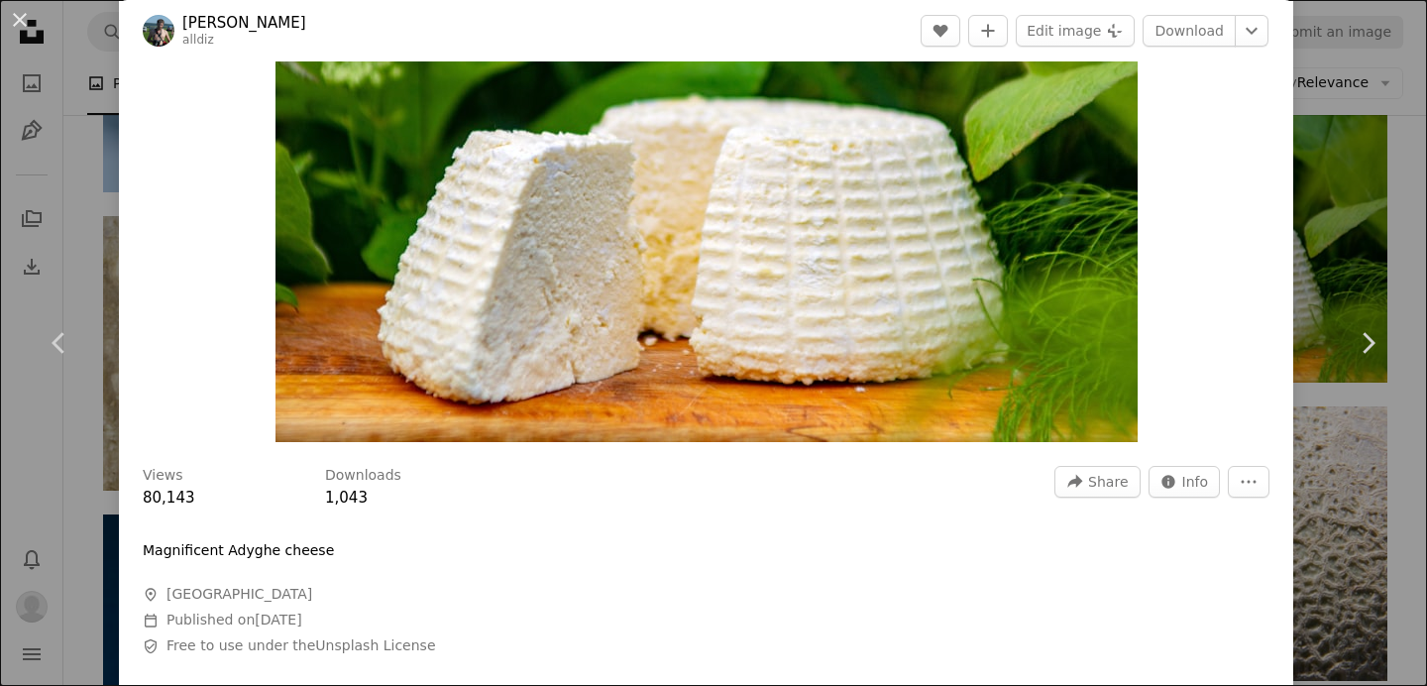
scroll to position [219, 0]
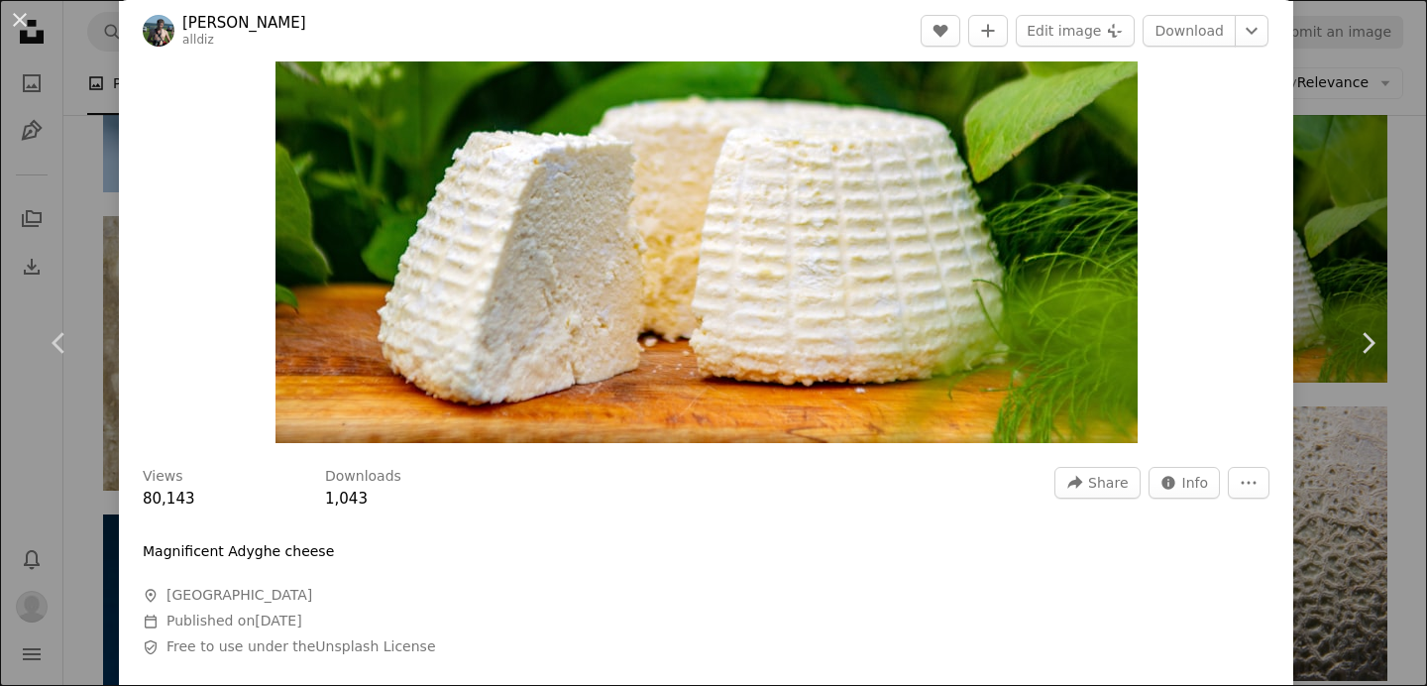
click at [1365, 104] on div "An X shape Chevron left Chevron right Aleksey Melkomukov alldiz A heart A plus …" at bounding box center [713, 343] width 1427 height 686
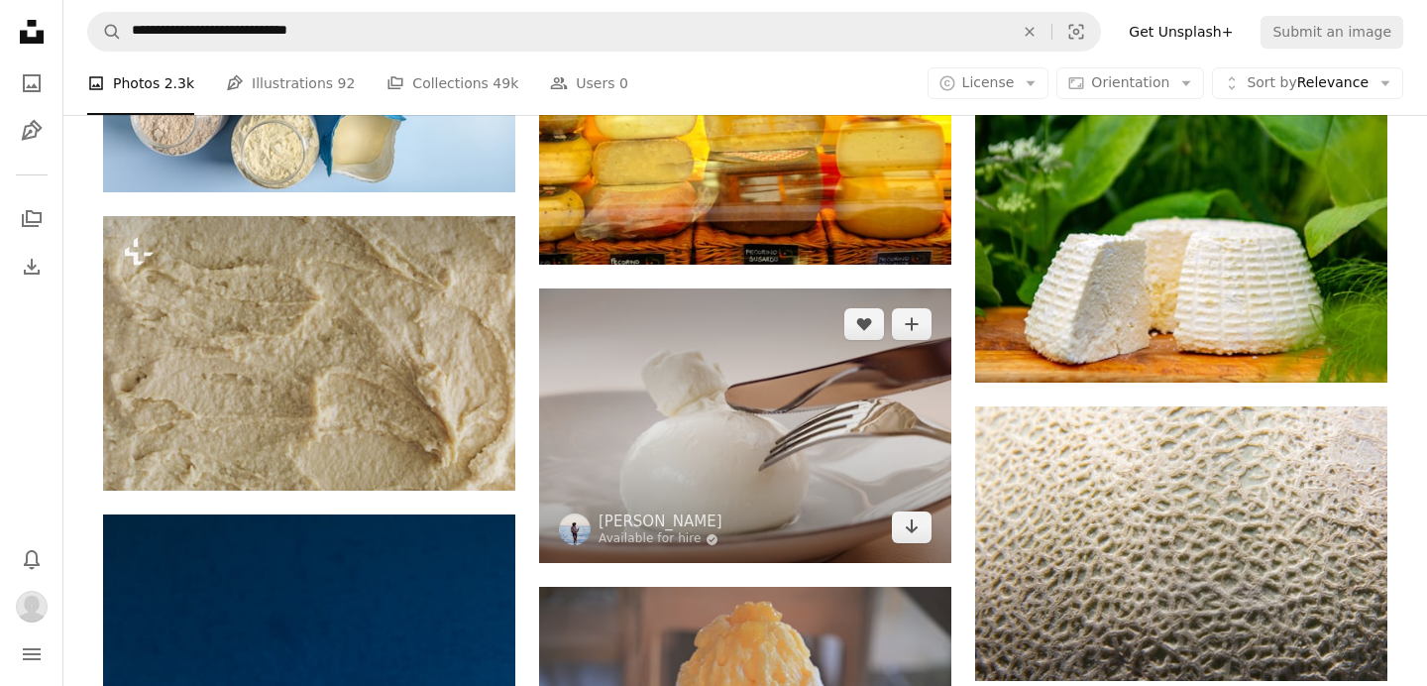
click at [807, 387] on img at bounding box center [745, 425] width 412 height 274
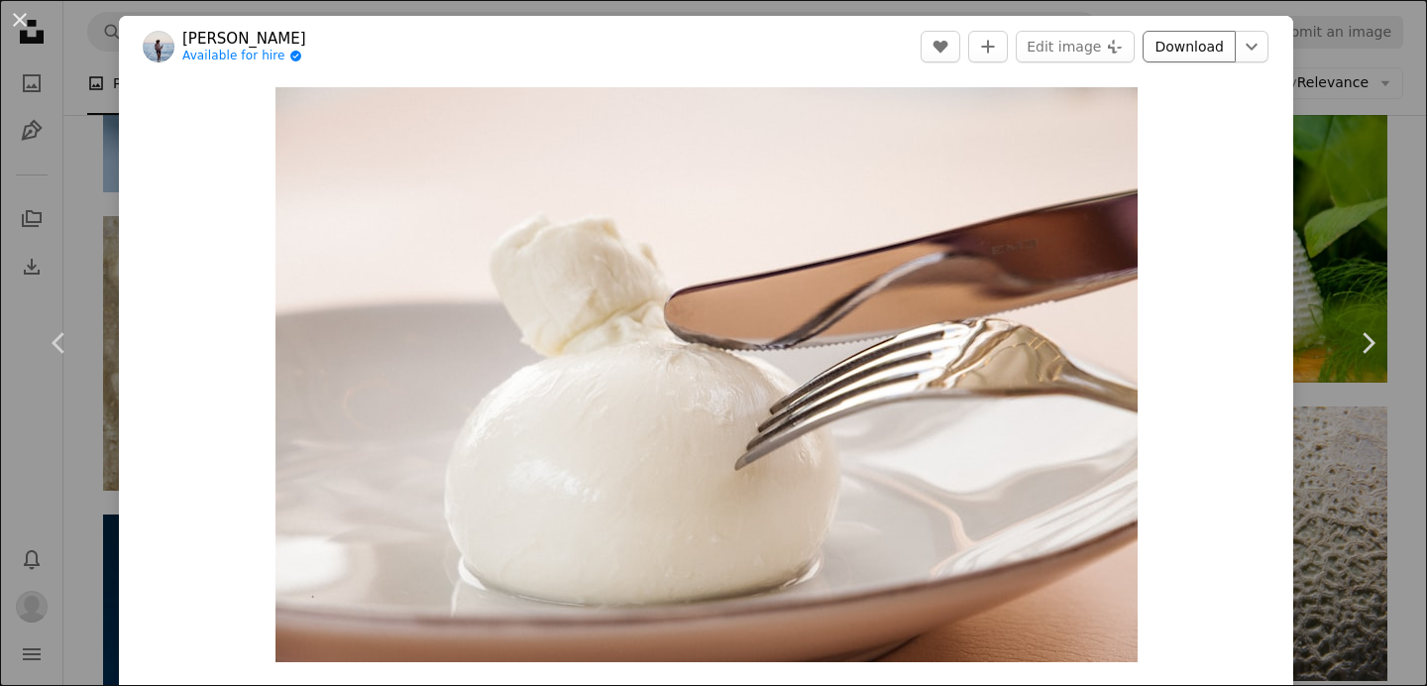
click at [1202, 48] on link "Download" at bounding box center [1188, 47] width 93 height 32
